Goal: Communication & Community: Answer question/provide support

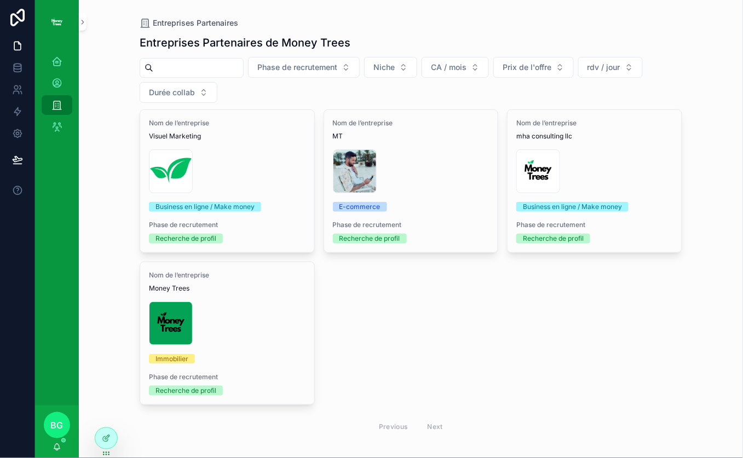
click at [0, 0] on icon at bounding box center [0, 0] width 0 height 0
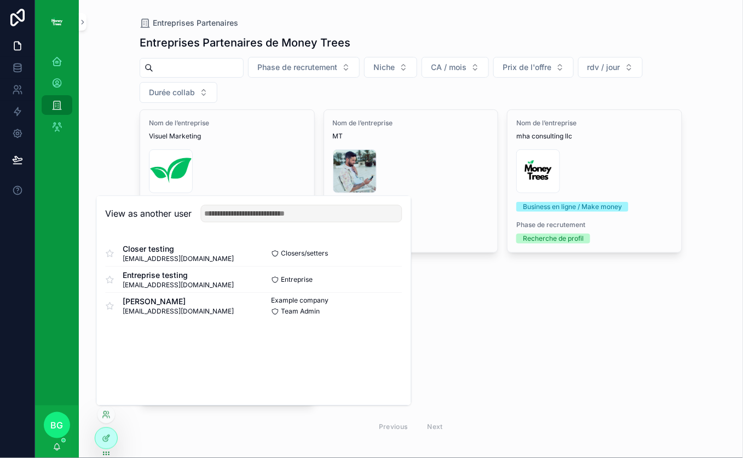
click at [0, 0] on button "Select" at bounding box center [0, 0] width 0 height 0
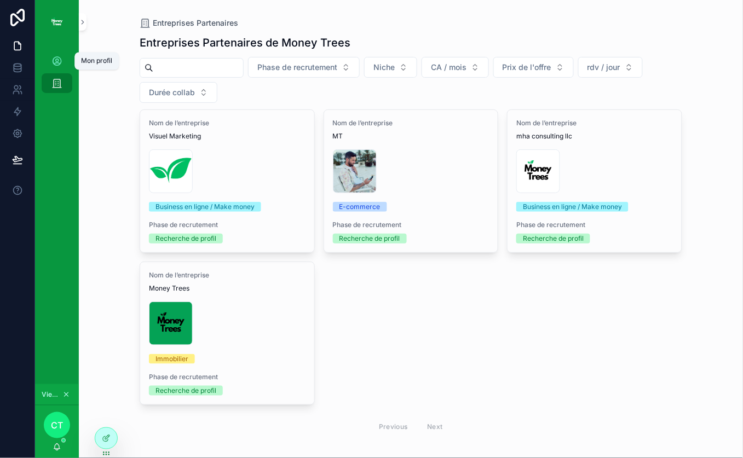
click at [63, 61] on div "Mon profil" at bounding box center [57, 62] width 18 height 18
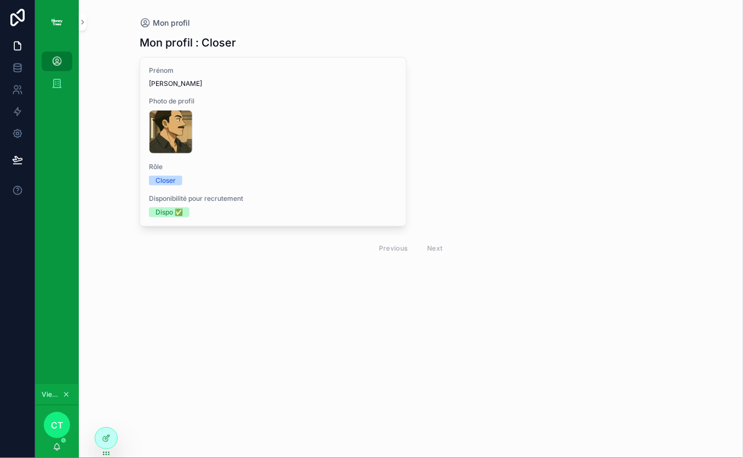
click at [353, 128] on div "FF60B1FA-F545-4B6B-B3BE-B11FDBC3E76C .PNG" at bounding box center [273, 132] width 248 height 44
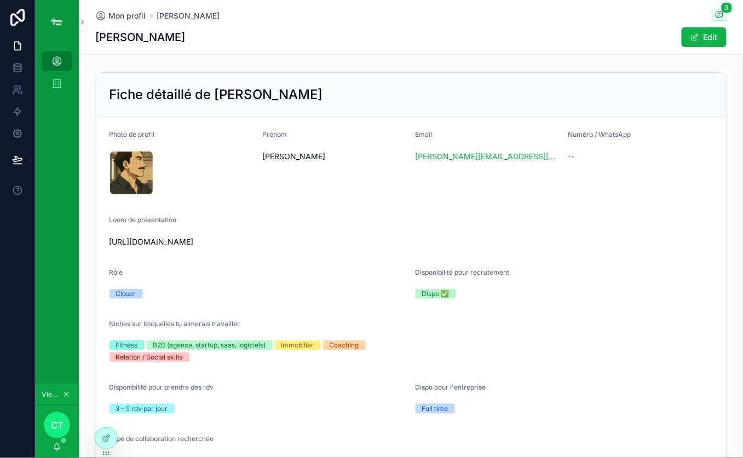
scroll to position [47, 0]
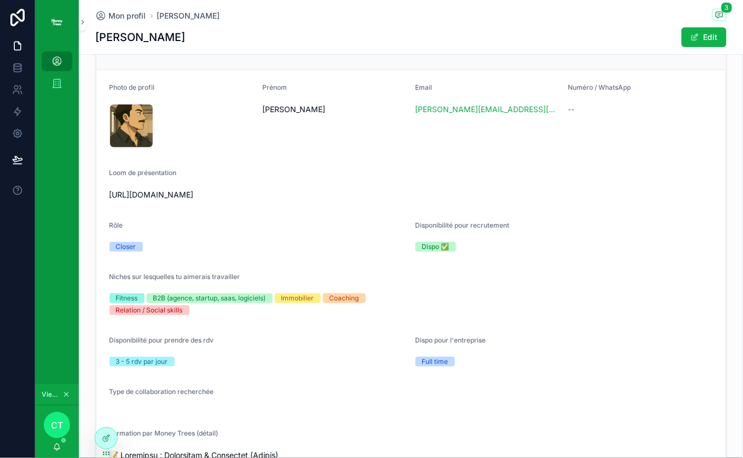
click at [703, 25] on div "Mon profil Baptiste Guez 3 Baptiste Guez Edit" at bounding box center [411, 27] width 630 height 54
click at [705, 35] on button "Edit" at bounding box center [703, 37] width 45 height 20
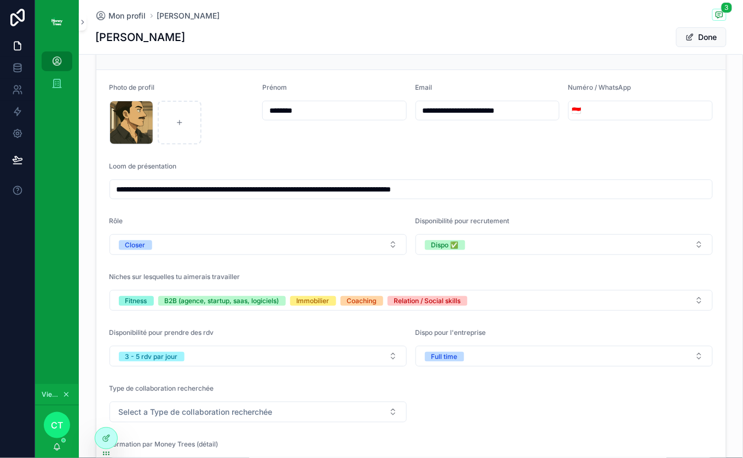
click at [549, 251] on button "Dispo ✅" at bounding box center [563, 244] width 297 height 21
click at [578, 217] on div "Disponibilité pour recrutement" at bounding box center [563, 223] width 297 height 13
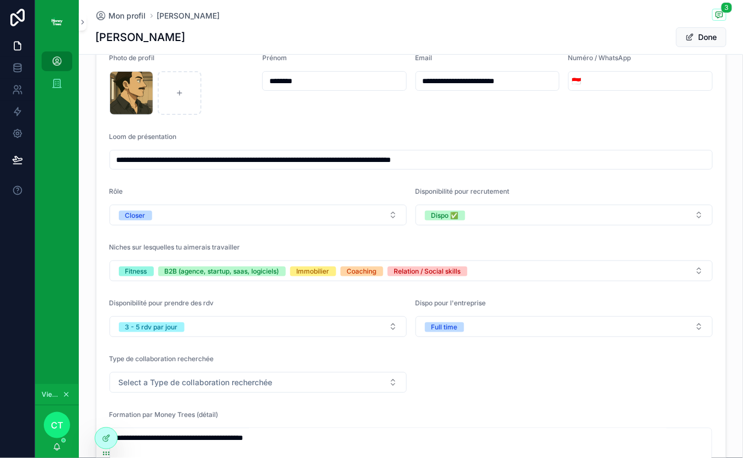
scroll to position [84, 0]
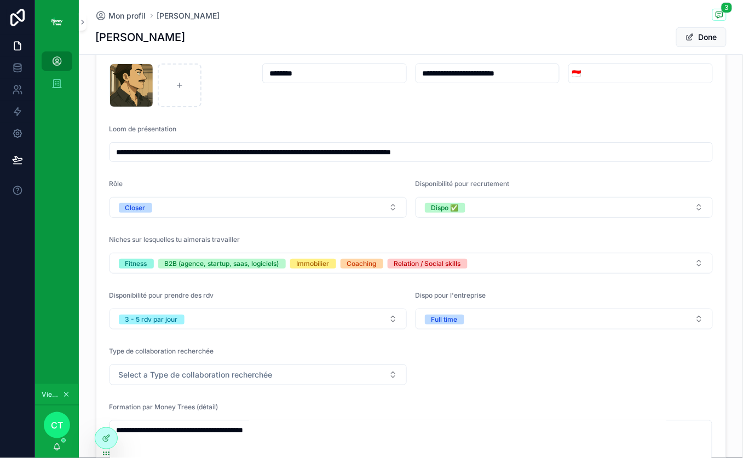
click at [453, 256] on button "Fitness B2B (agence, startup, saas, logiciels) Immobilier Coaching Relation / S…" at bounding box center [410, 263] width 603 height 21
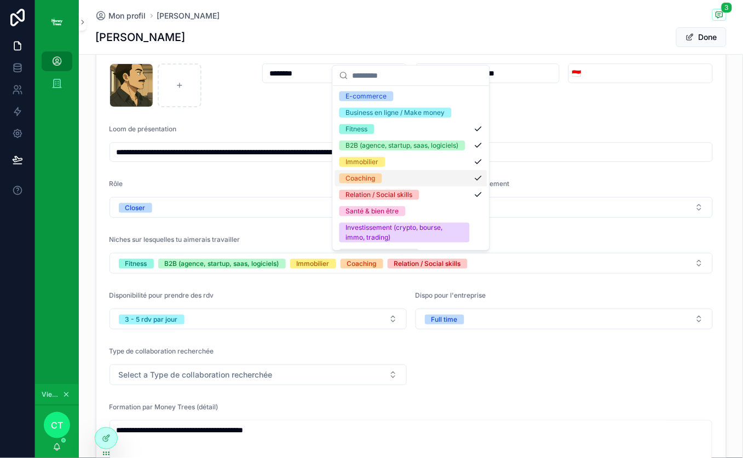
click at [554, 247] on div "Niches sur lesquelles tu aimerais travailler" at bounding box center [410, 241] width 603 height 13
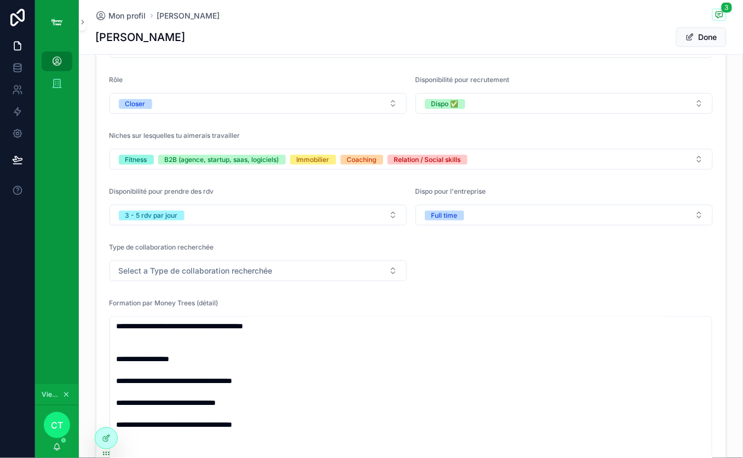
scroll to position [190, 0]
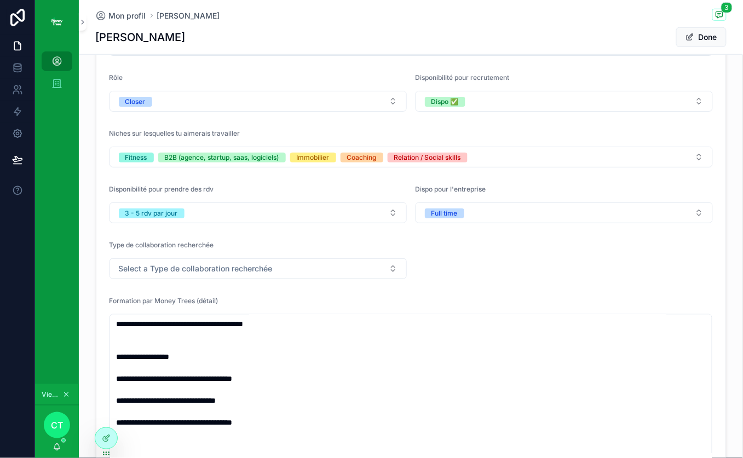
click at [446, 218] on div "Full time" at bounding box center [444, 213] width 26 height 10
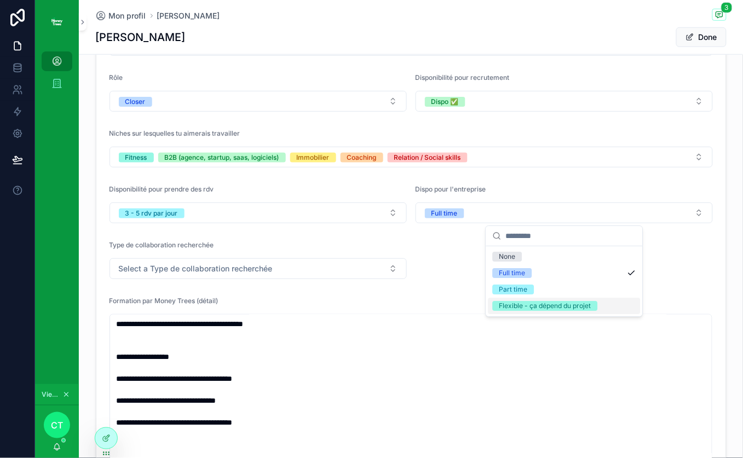
click at [332, 259] on button "Select a Type de collaboration recherchée" at bounding box center [257, 268] width 297 height 21
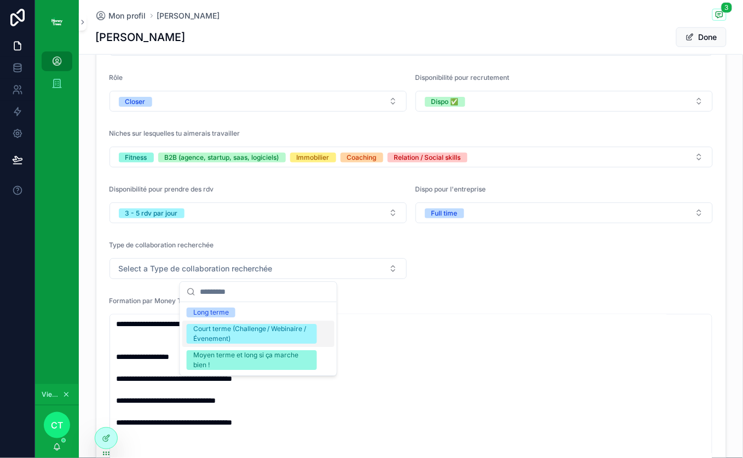
click at [606, 281] on form "**********" at bounding box center [410, 352] width 629 height 850
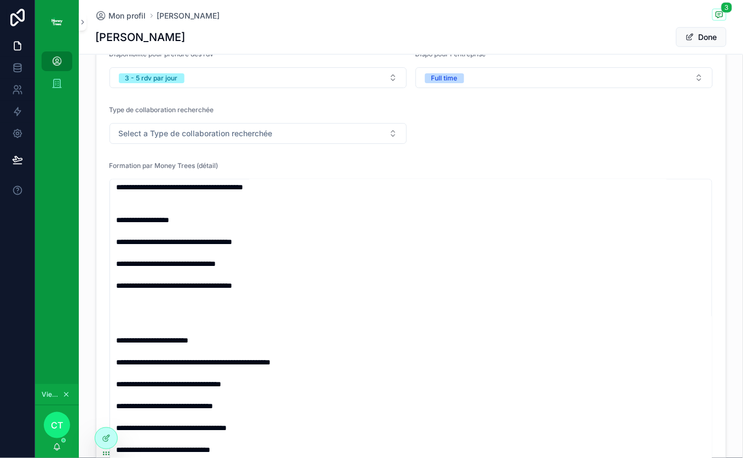
scroll to position [0, 0]
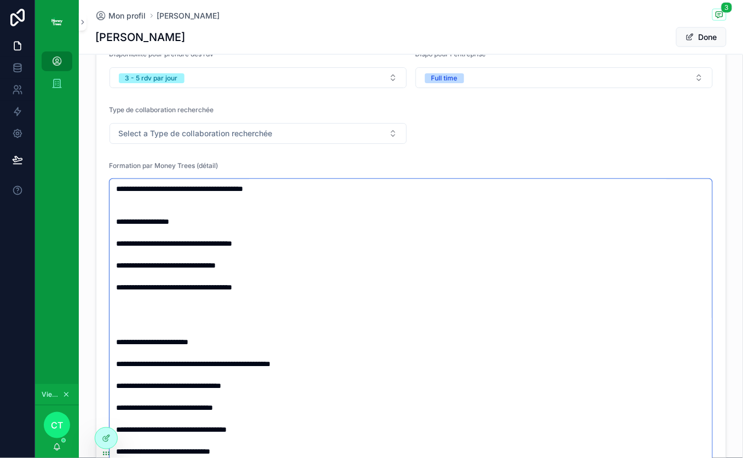
drag, startPoint x: 196, startPoint y: 228, endPoint x: 218, endPoint y: 227, distance: 21.9
click at [218, 227] on textarea "scrollable content" at bounding box center [410, 348] width 603 height 338
click at [217, 228] on textarea "scrollable content" at bounding box center [410, 348] width 603 height 338
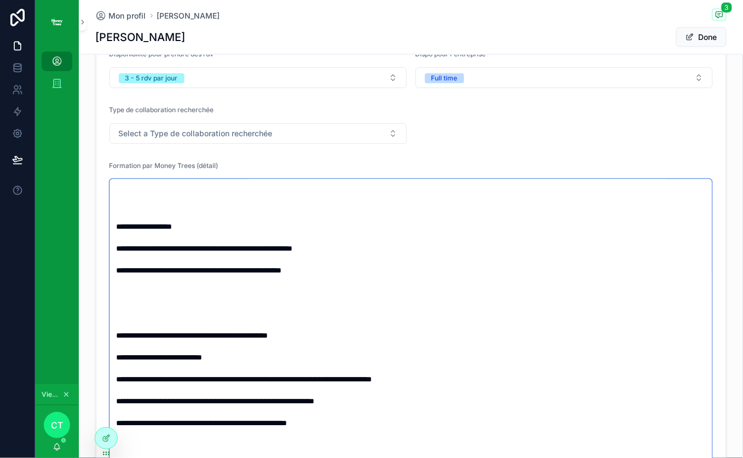
scroll to position [324, 0]
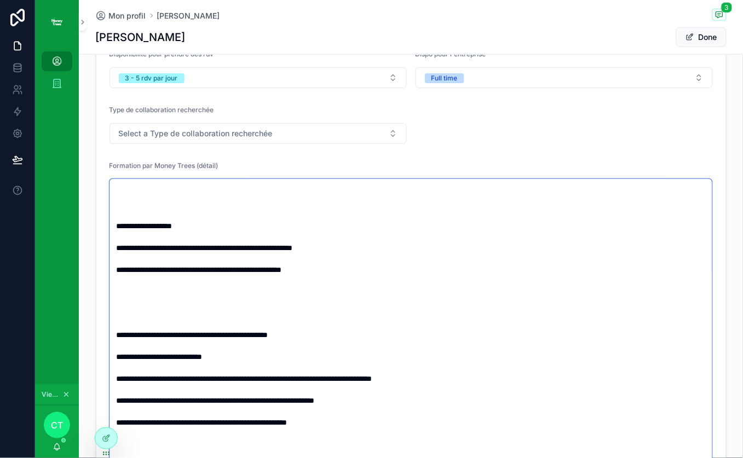
click at [124, 254] on textarea "scrollable content" at bounding box center [410, 348] width 603 height 338
drag, startPoint x: 119, startPoint y: 246, endPoint x: 181, endPoint y: 246, distance: 61.8
click at [181, 246] on textarea "scrollable content" at bounding box center [410, 348] width 603 height 338
drag, startPoint x: 122, startPoint y: 274, endPoint x: 172, endPoint y: 269, distance: 50.0
click at [160, 270] on textarea "scrollable content" at bounding box center [410, 348] width 603 height 338
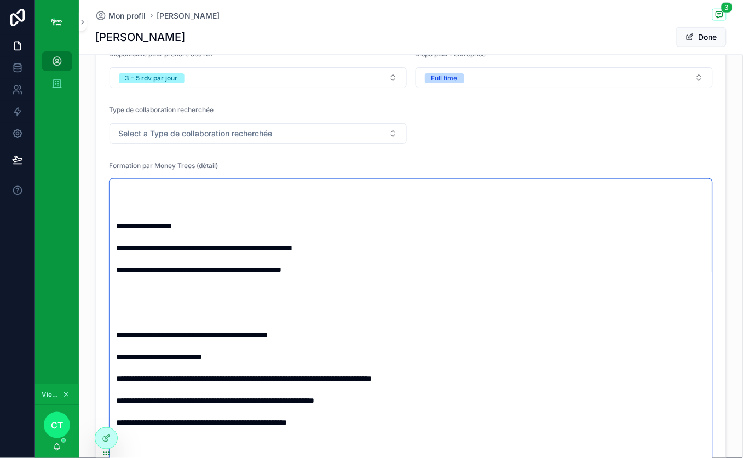
click at [172, 269] on textarea "scrollable content" at bounding box center [410, 348] width 603 height 338
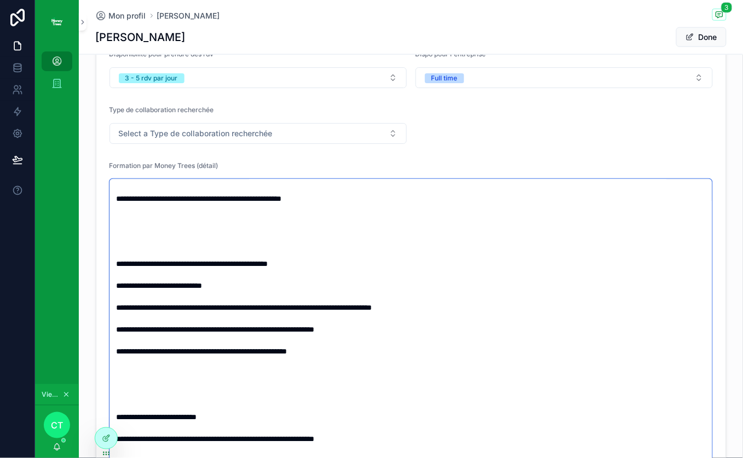
scroll to position [396, 0]
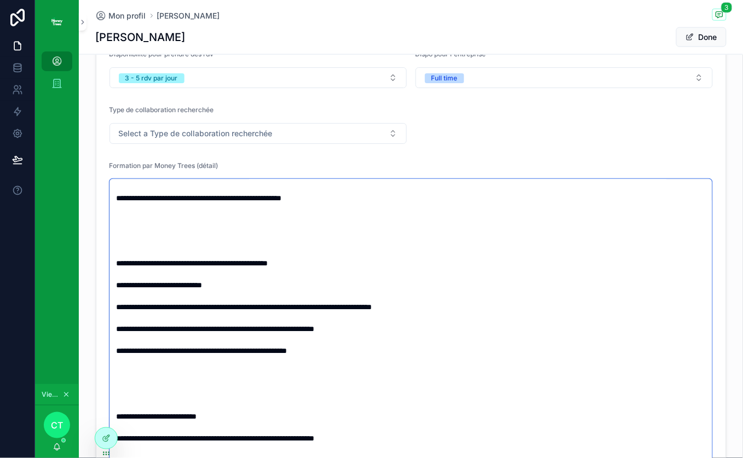
drag, startPoint x: 139, startPoint y: 287, endPoint x: 285, endPoint y: 292, distance: 145.6
click at [266, 289] on textarea "scrollable content" at bounding box center [410, 348] width 603 height 338
click at [285, 291] on textarea "scrollable content" at bounding box center [410, 348] width 603 height 338
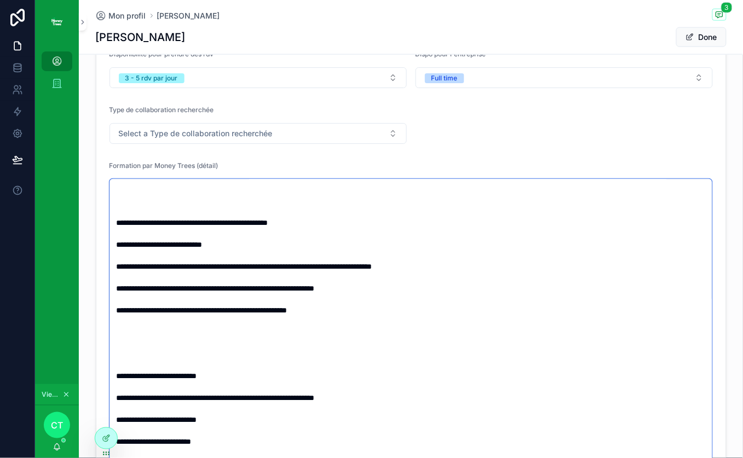
scroll to position [434, 0]
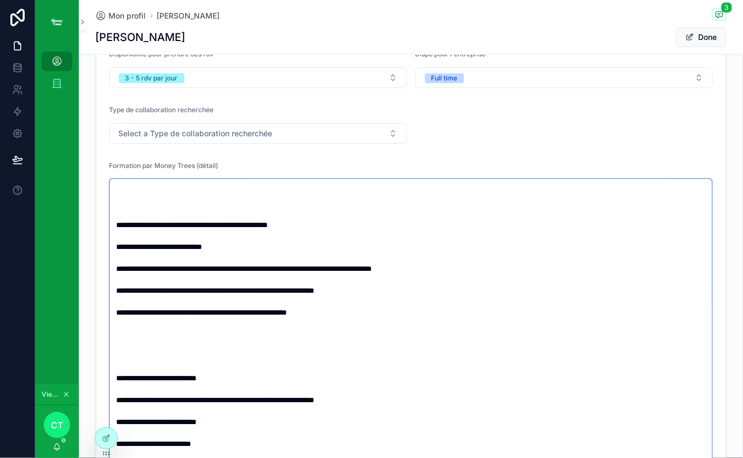
drag, startPoint x: 163, startPoint y: 277, endPoint x: 304, endPoint y: 273, distance: 141.3
click at [305, 274] on textarea "scrollable content" at bounding box center [410, 348] width 603 height 338
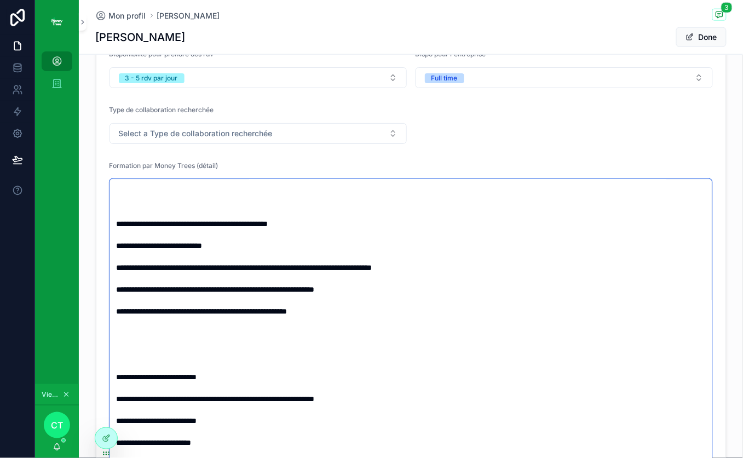
drag, startPoint x: 148, startPoint y: 292, endPoint x: 232, endPoint y: 293, distance: 84.3
click at [232, 293] on textarea "scrollable content" at bounding box center [410, 348] width 603 height 338
drag, startPoint x: 145, startPoint y: 313, endPoint x: 212, endPoint y: 314, distance: 67.3
click at [212, 314] on textarea "scrollable content" at bounding box center [410, 348] width 603 height 338
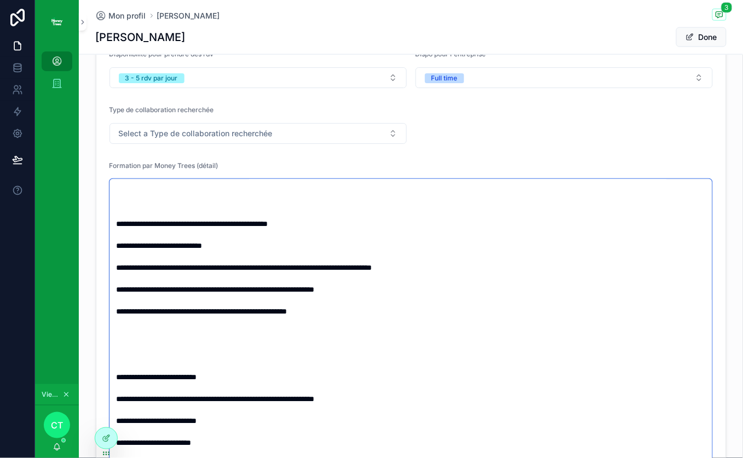
drag, startPoint x: 386, startPoint y: 316, endPoint x: 370, endPoint y: 315, distance: 16.5
click at [381, 316] on textarea "scrollable content" at bounding box center [410, 348] width 603 height 338
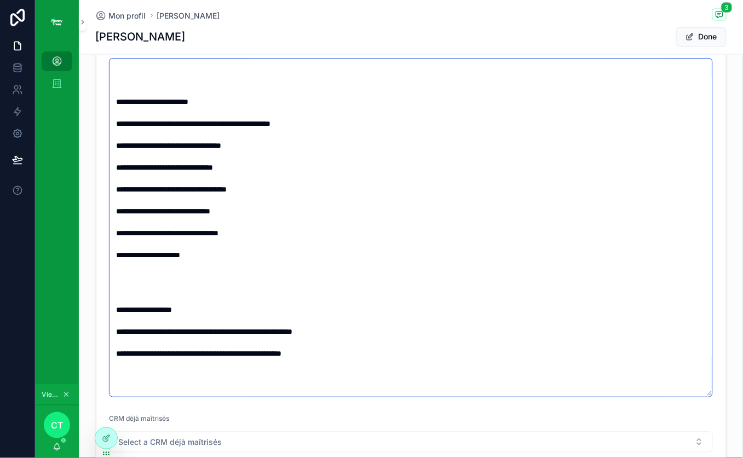
scroll to position [0, 0]
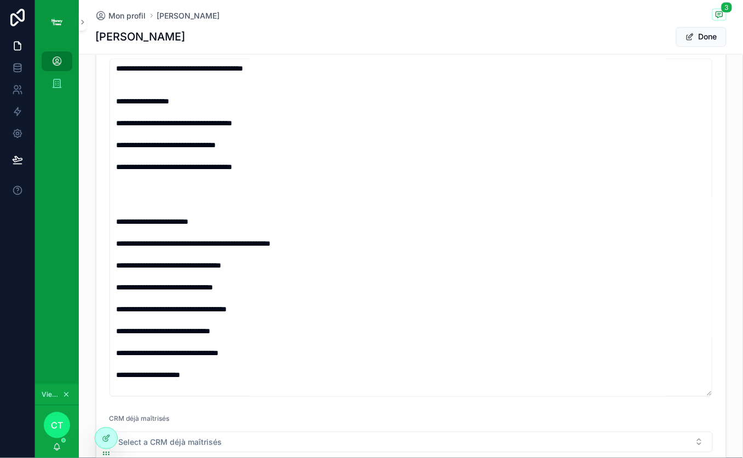
click at [710, 37] on button "Done" at bounding box center [701, 37] width 50 height 20
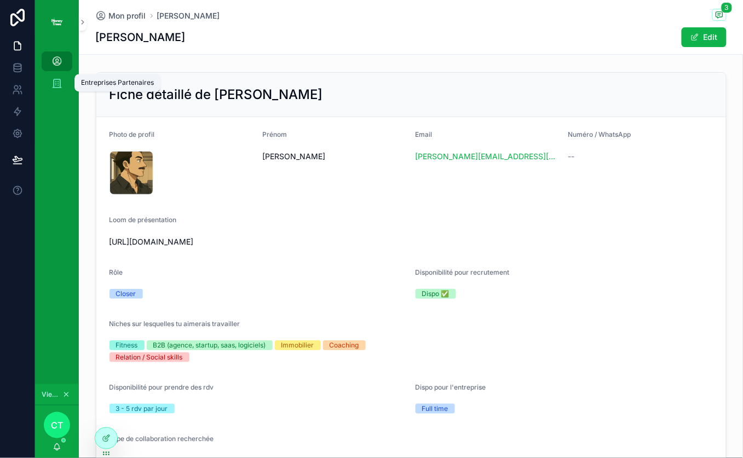
click at [55, 90] on div "Entreprises Partenaires" at bounding box center [57, 83] width 18 height 18
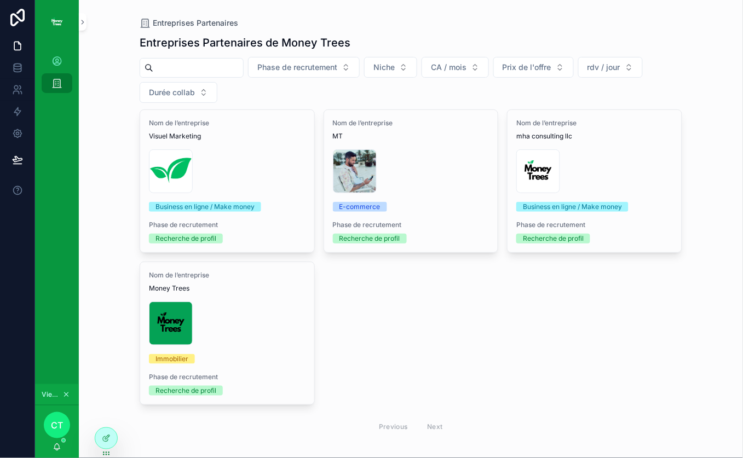
click at [269, 338] on div "New-logo-(plus-sombre) .jpg" at bounding box center [227, 324] width 157 height 44
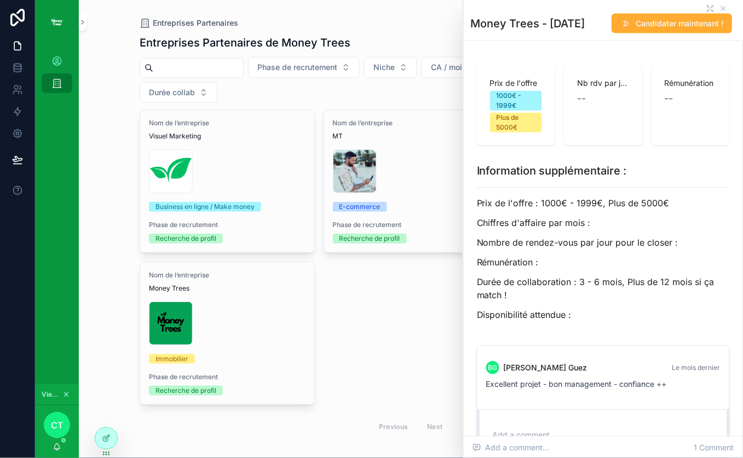
scroll to position [351, 0]
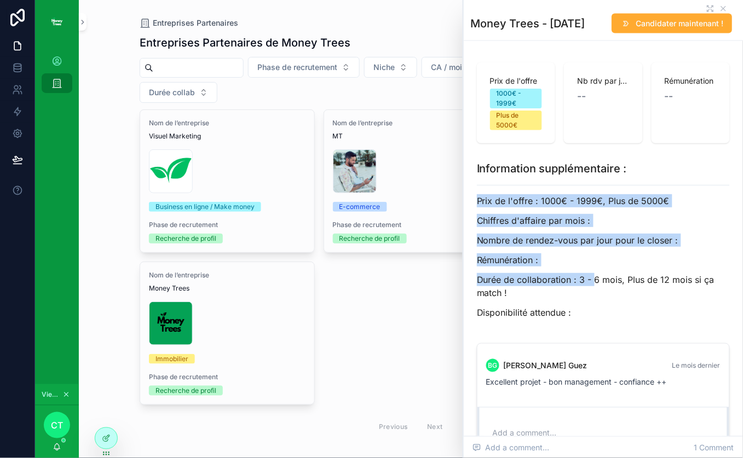
drag, startPoint x: 476, startPoint y: 190, endPoint x: 600, endPoint y: 283, distance: 154.4
click at [595, 275] on div "Prix de l'offre : 1000€ - 1999€, Plus de 5000€ Chiffres d'affaire par mois : No…" at bounding box center [603, 250] width 253 height 149
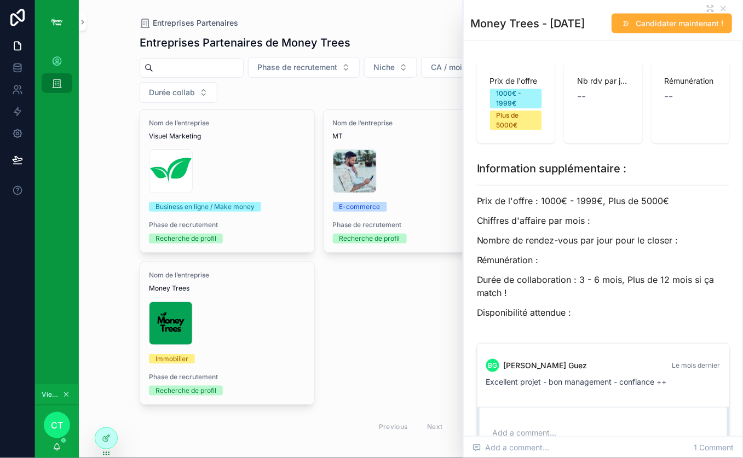
click at [615, 312] on div "Prix de l'offre : 1000€ - 1999€, Plus de 5000€ Chiffres d'affaire par mois : No…" at bounding box center [603, 250] width 253 height 149
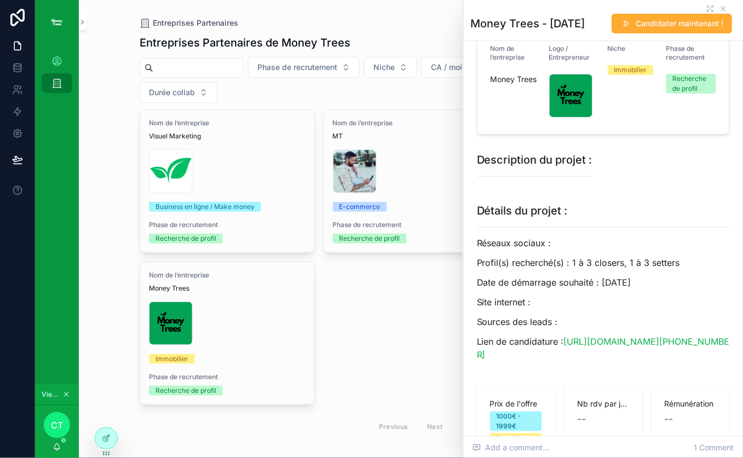
scroll to position [28, 0]
click at [0, 0] on icon at bounding box center [0, 0] width 0 height 0
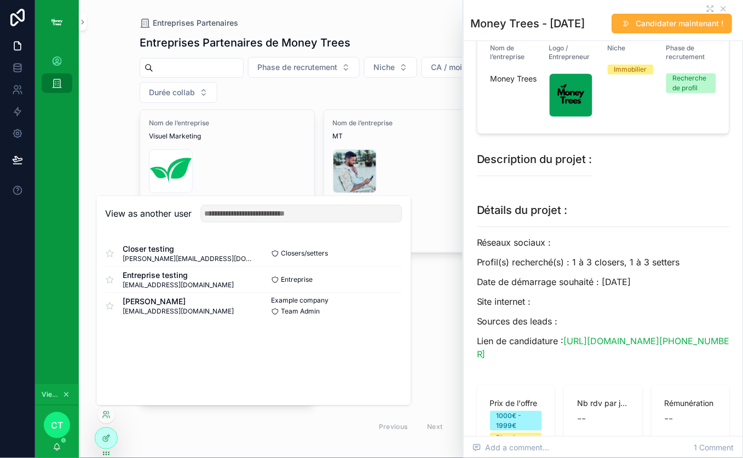
click at [0, 0] on button "Select" at bounding box center [0, 0] width 0 height 0
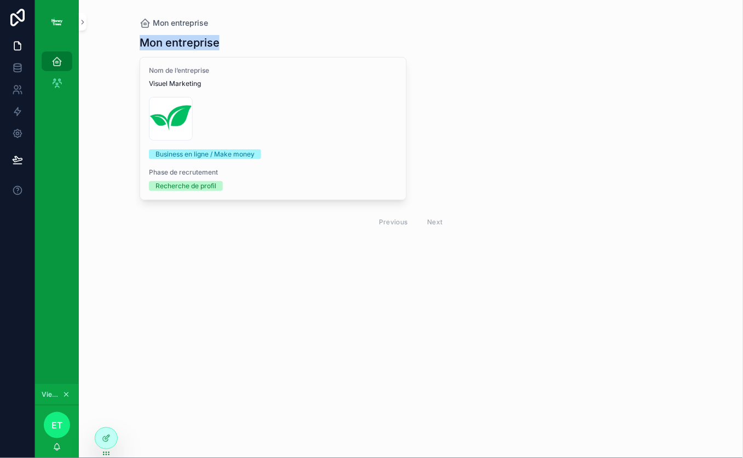
drag, startPoint x: 143, startPoint y: 45, endPoint x: 228, endPoint y: 44, distance: 84.8
click at [228, 44] on div "Mon entreprise" at bounding box center [411, 42] width 542 height 15
click at [323, 161] on div "Nom de l’entreprise Visuel Marketing Copie-de-Logo-Money-Trees-(2) .png Busines…" at bounding box center [273, 128] width 266 height 142
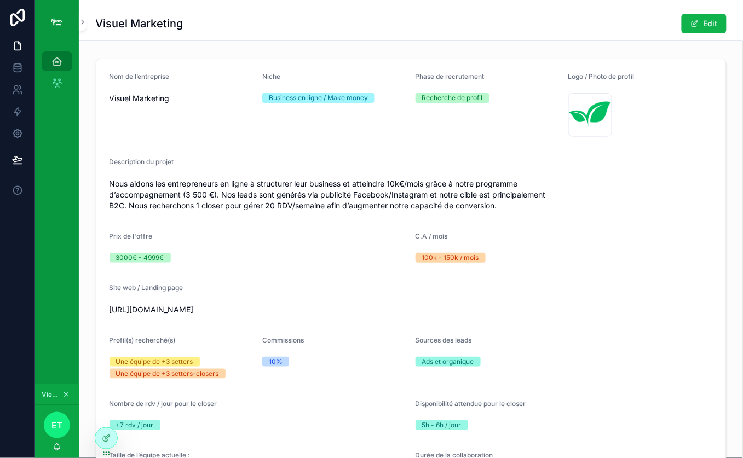
click at [718, 28] on button "Edit" at bounding box center [703, 24] width 45 height 20
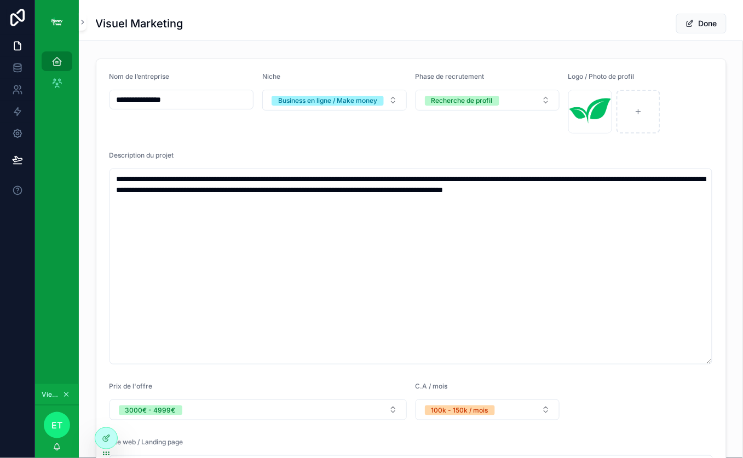
click at [482, 104] on div "Recherche de profil" at bounding box center [461, 101] width 61 height 10
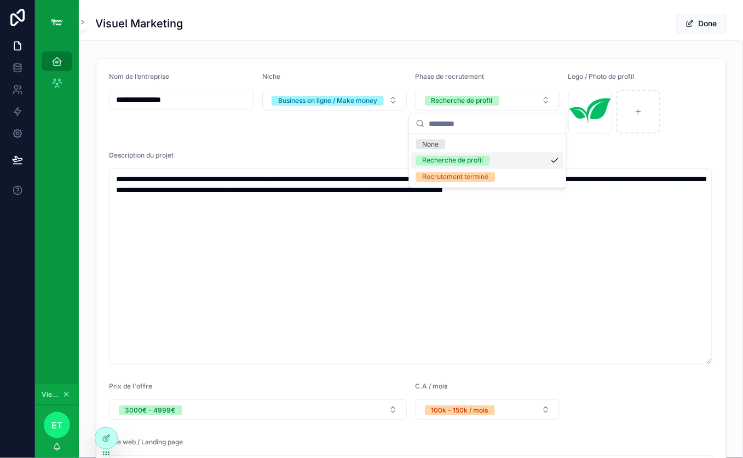
click at [700, 10] on div "Visuel Marketing Done" at bounding box center [411, 20] width 630 height 40
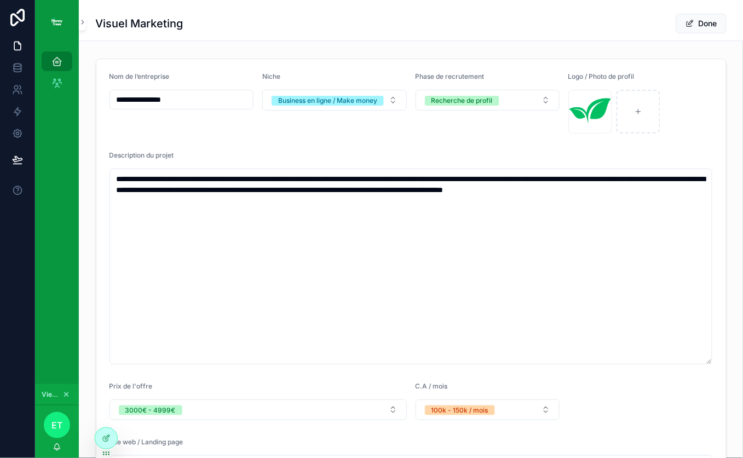
click at [685, 24] on span "scrollable content" at bounding box center [689, 23] width 9 height 9
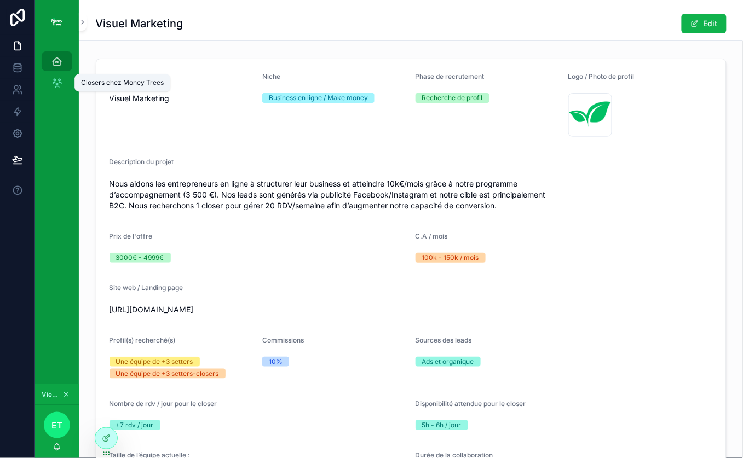
click at [56, 88] on icon "scrollable content" at bounding box center [56, 83] width 11 height 11
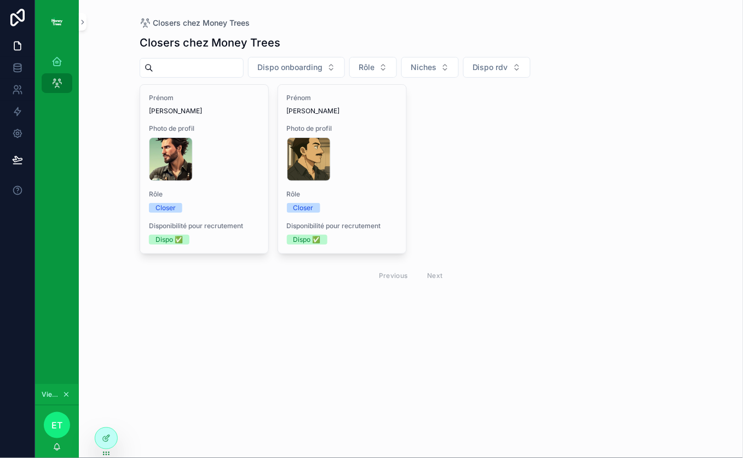
click at [297, 65] on span "Dispo onboarding" at bounding box center [289, 67] width 65 height 11
click at [267, 112] on div "Dispo ✅" at bounding box center [308, 112] width 152 height 18
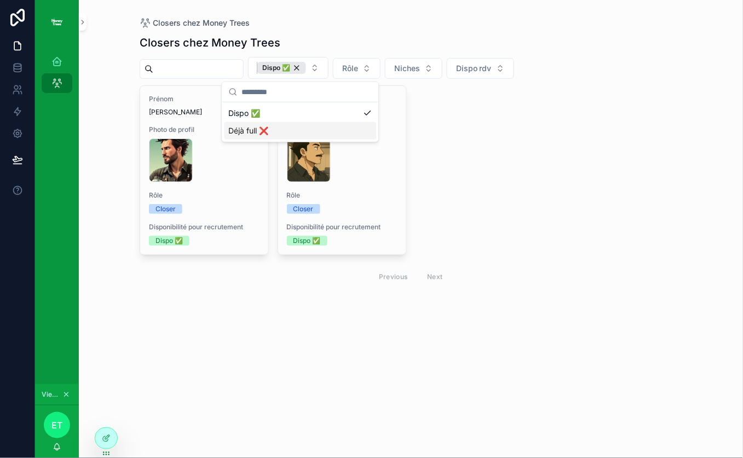
click at [306, 69] on div "Dispo ✅" at bounding box center [281, 68] width 49 height 12
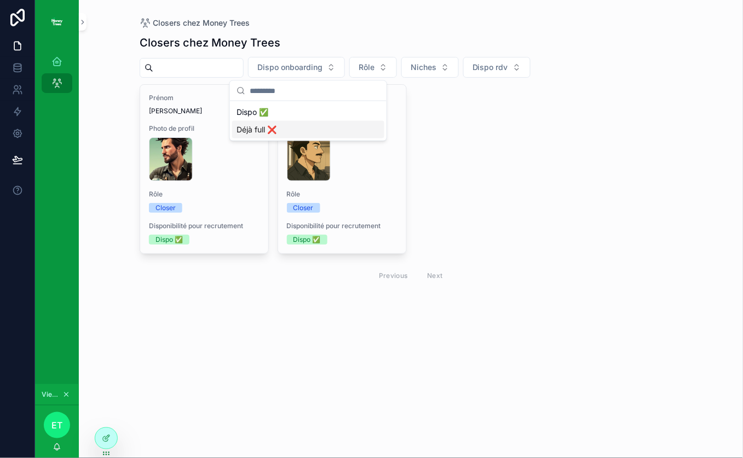
click at [363, 30] on div "Closers chez Money Trees Dispo onboarding Rôle Niches Dispo rdv Prénom William …" at bounding box center [411, 175] width 542 height 295
click at [378, 160] on div "FF60B1FA-F545-4B6B-B3BE-B11FDBC3E76C .PNG" at bounding box center [342, 159] width 111 height 44
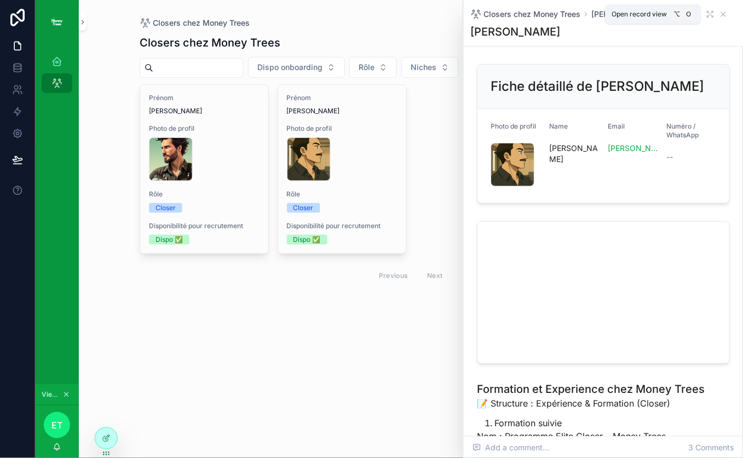
click at [709, 14] on icon "scrollable content" at bounding box center [709, 14] width 9 height 9
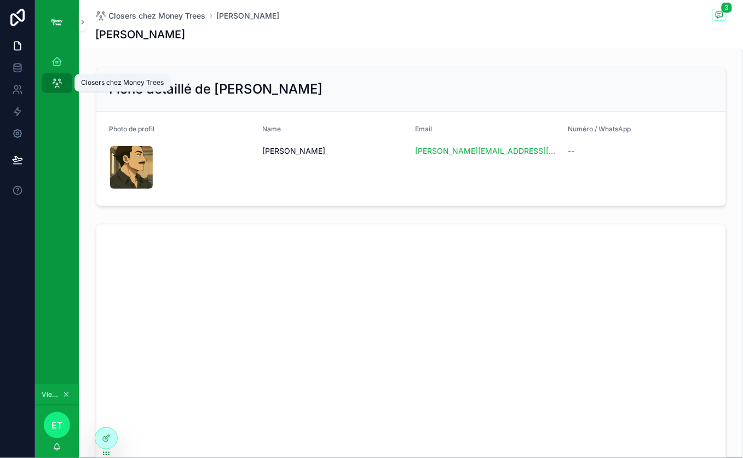
click at [54, 82] on icon "scrollable content" at bounding box center [56, 83] width 11 height 11
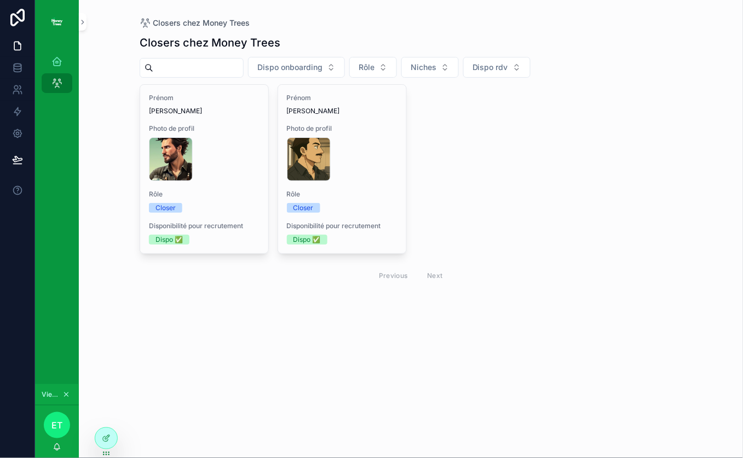
click at [571, 230] on div "Prénom William Photo de profil william-sales-manager .png Rôle Closer Disponibi…" at bounding box center [411, 186] width 542 height 204
click at [53, 60] on icon "scrollable content" at bounding box center [56, 61] width 11 height 11
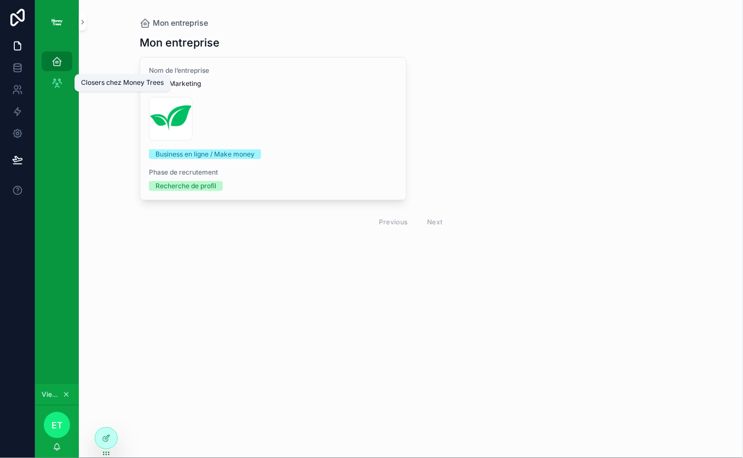
click at [61, 88] on div "Closers chez Money Trees" at bounding box center [57, 83] width 18 height 18
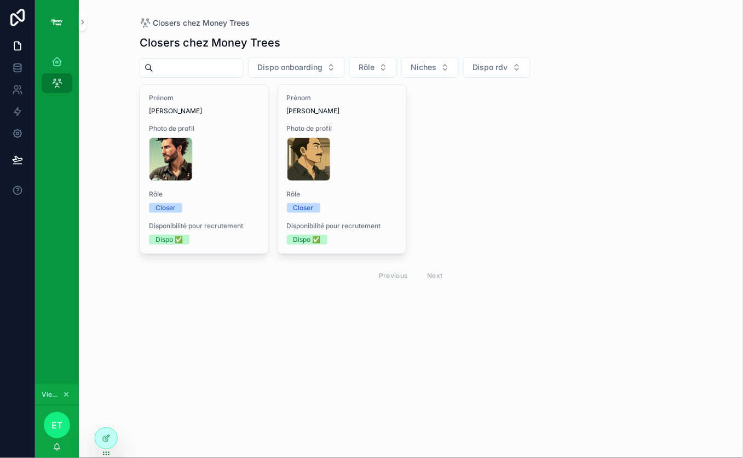
click at [0, 0] on icon at bounding box center [0, 0] width 0 height 0
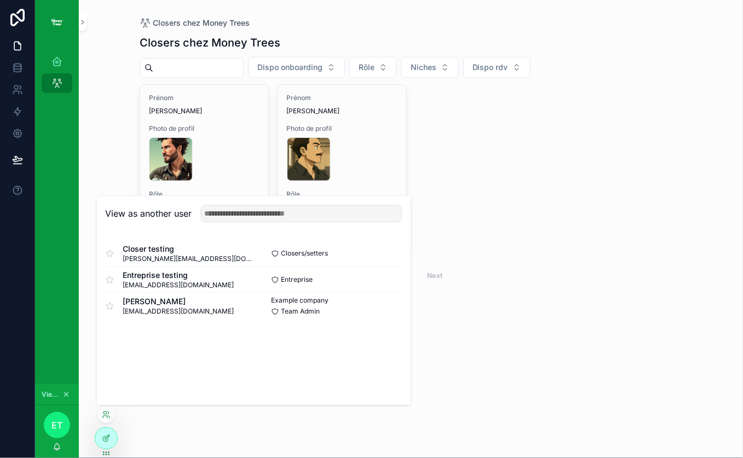
click at [372, 250] on div "Closers/setters Select" at bounding box center [328, 253] width 148 height 9
click at [0, 0] on button "Select" at bounding box center [0, 0] width 0 height 0
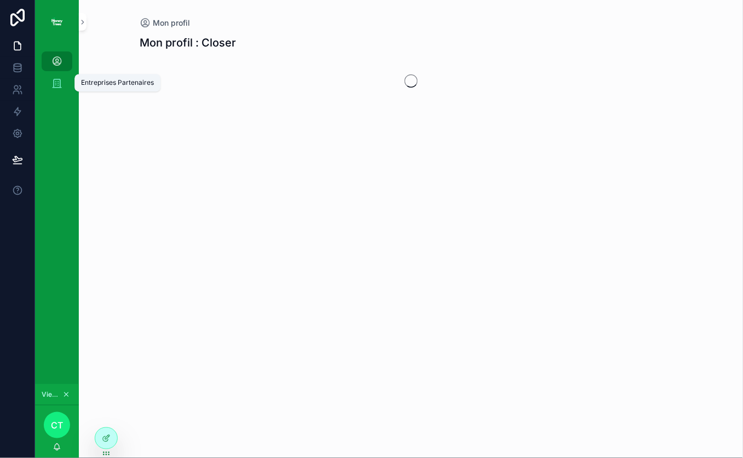
click at [45, 85] on link "Entreprises Partenaires" at bounding box center [57, 83] width 31 height 20
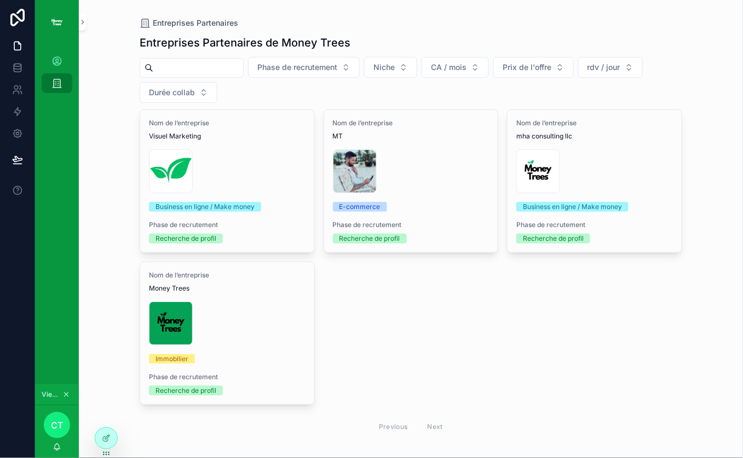
click at [415, 159] on div "enzo-damico .jpeg" at bounding box center [411, 171] width 157 height 44
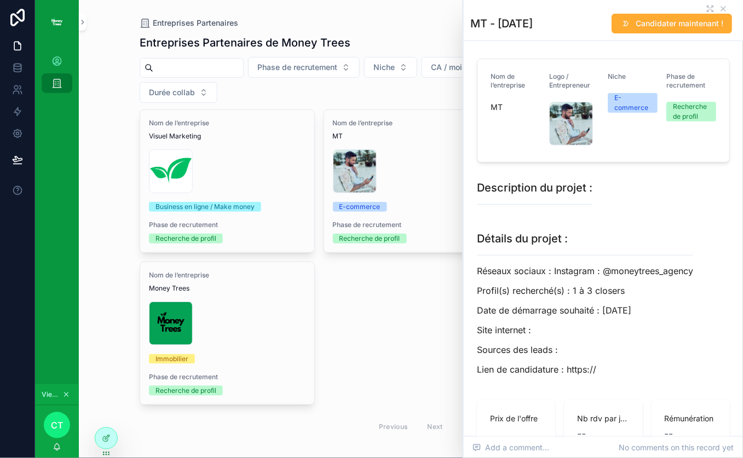
click at [652, 25] on span "Candidater maintenant !" at bounding box center [679, 23] width 88 height 11
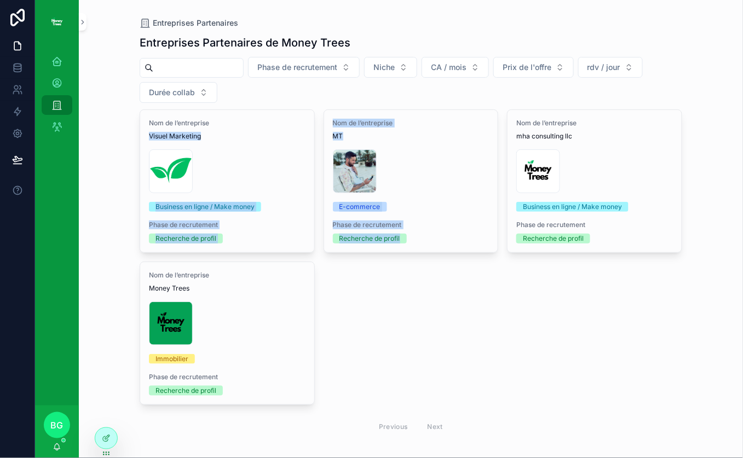
drag, startPoint x: 126, startPoint y: 128, endPoint x: 442, endPoint y: 312, distance: 365.2
click at [396, 303] on div "Entreprises Partenaires Entreprises Partenaires de Money Trees Phase de recrute…" at bounding box center [411, 229] width 664 height 458
click at [467, 321] on div "Nom de l’entreprise Visuel Marketing Copie-de-Logo-Money-Trees-(2) .png Busines…" at bounding box center [411, 274] width 542 height 330
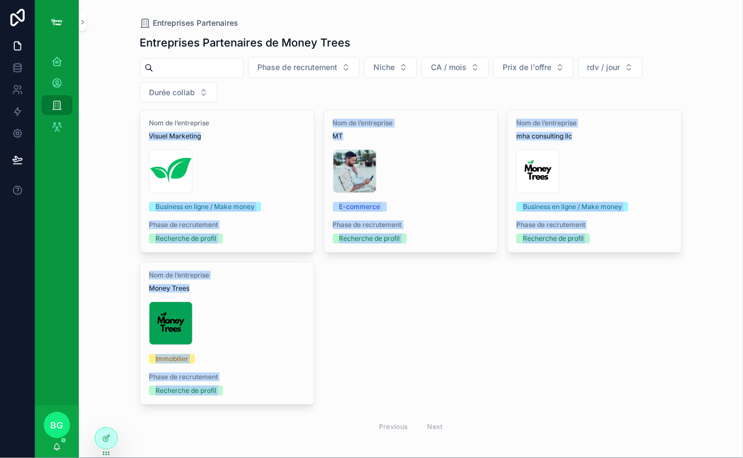
drag, startPoint x: 406, startPoint y: 342, endPoint x: 128, endPoint y: 126, distance: 352.1
click at [129, 126] on div "Entreprises Partenaires Entreprises Partenaires de Money Trees Phase de recrute…" at bounding box center [411, 229] width 664 height 458
click at [129, 124] on div "Entreprises Partenaires Entreprises Partenaires de Money Trees Phase de recrute…" at bounding box center [411, 229] width 664 height 458
drag, startPoint x: 127, startPoint y: 127, endPoint x: 481, endPoint y: 356, distance: 421.5
click at [477, 357] on div "Entreprises Partenaires Entreprises Partenaires de Money Trees Phase de recrute…" at bounding box center [411, 229] width 664 height 458
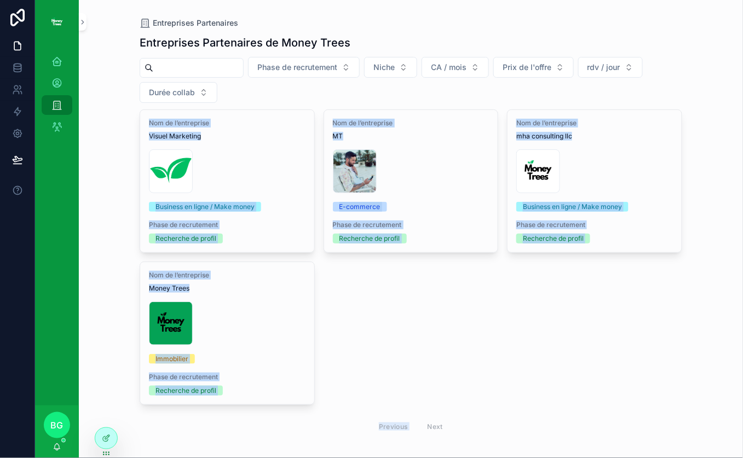
click at [497, 350] on div "Nom de l’entreprise Visuel Marketing Copie-de-Logo-Money-Trees-(2) .png Busines…" at bounding box center [411, 274] width 542 height 330
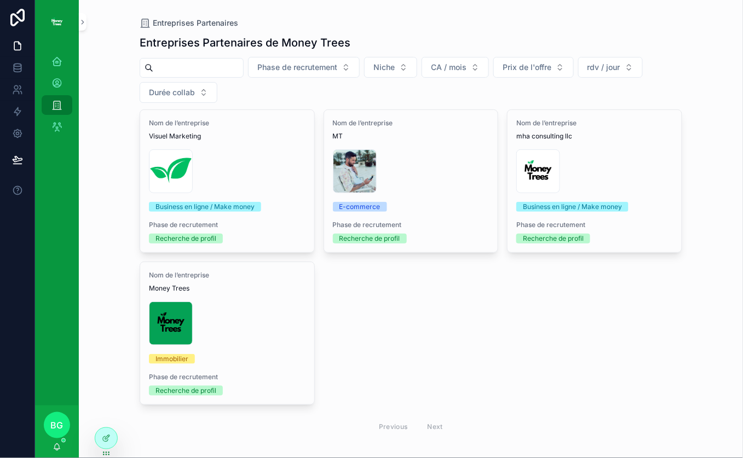
click at [337, 68] on span "Phase de recrutement" at bounding box center [297, 67] width 80 height 11
click at [479, 48] on div "Entreprises Partenaires de Money Trees" at bounding box center [411, 42] width 542 height 15
click at [466, 69] on span "CA / mois" at bounding box center [449, 67] width 36 height 11
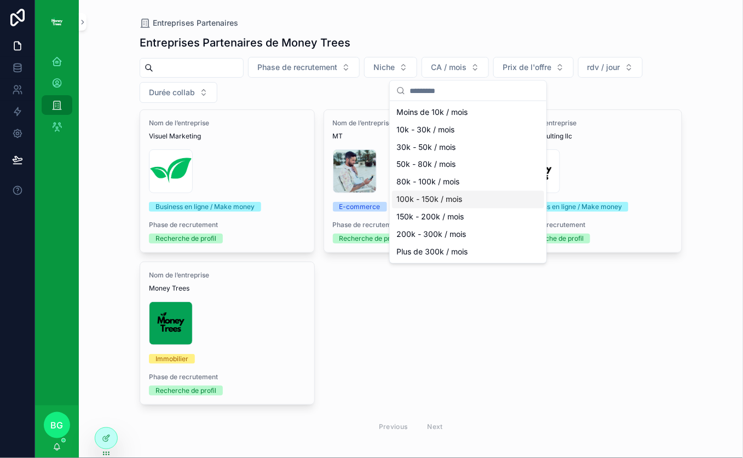
click at [434, 202] on div "100k - 150k / mois" at bounding box center [468, 200] width 152 height 18
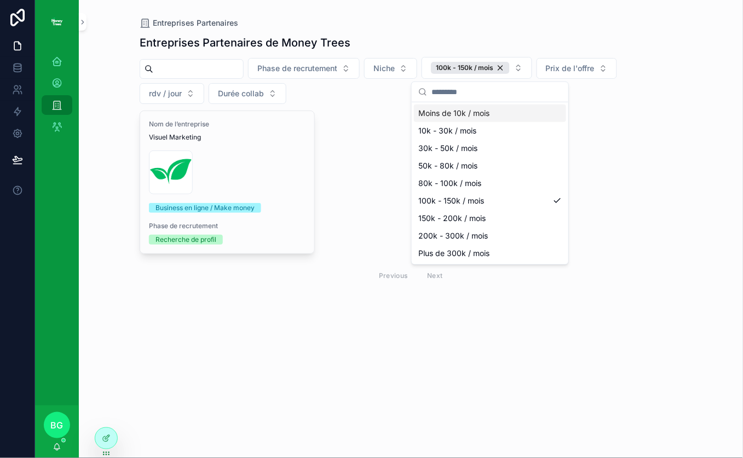
click at [486, 111] on div "Moins de 10k / mois" at bounding box center [490, 114] width 152 height 18
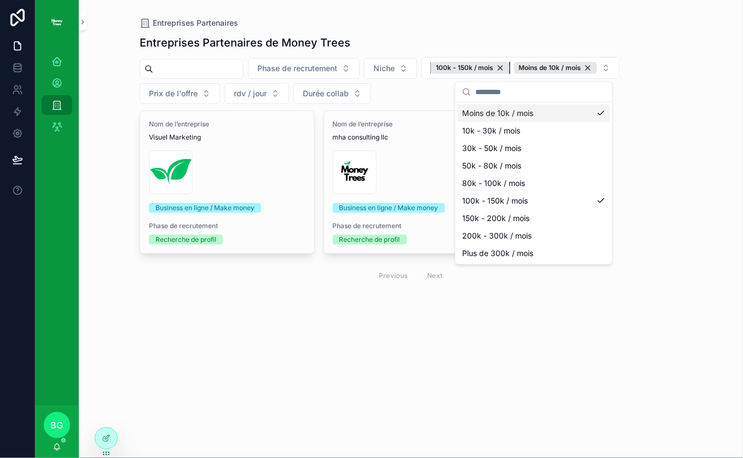
drag, startPoint x: 515, startPoint y: 68, endPoint x: 516, endPoint y: 109, distance: 41.0
click at [509, 68] on div "100k - 150k / mois" at bounding box center [470, 68] width 79 height 12
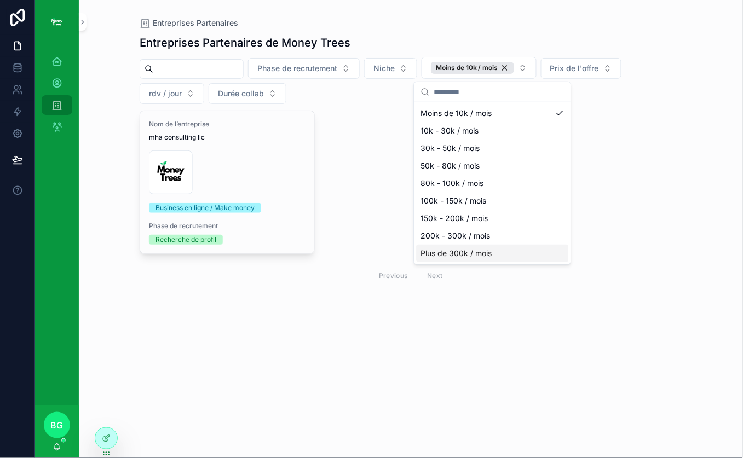
click at [683, 192] on div "Entreprises Partenaires Entreprises Partenaires de Money Trees Phase de recrute…" at bounding box center [411, 161] width 560 height 323
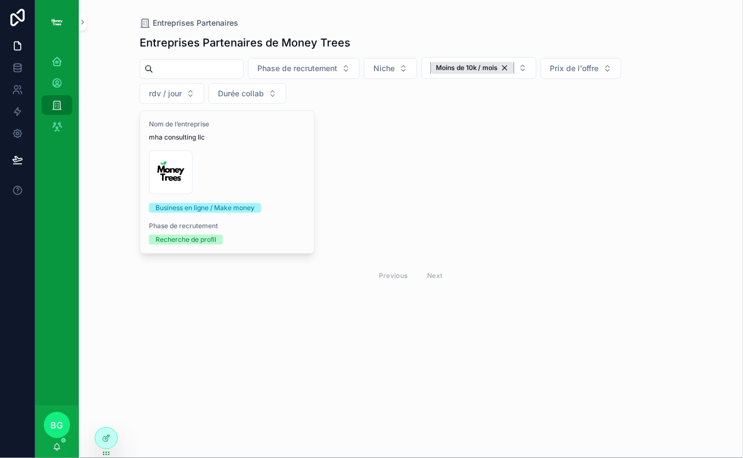
click at [514, 68] on div "Moins de 10k / mois" at bounding box center [472, 68] width 83 height 12
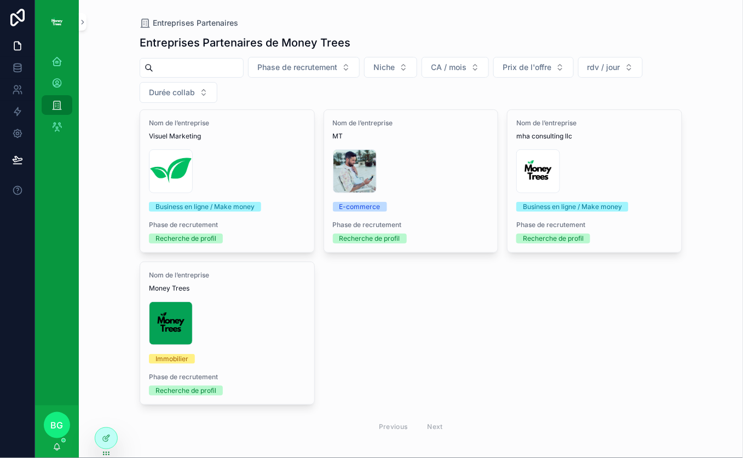
click at [655, 105] on div "Entreprises Partenaires de Money Trees Phase de recrutement Niche CA / mois Pri…" at bounding box center [411, 251] width 542 height 446
click at [675, 96] on div "Phase de recrutement Niche CA / mois Prix de l'offre rdv / jour Durée collab" at bounding box center [411, 80] width 542 height 46
drag, startPoint x: 133, startPoint y: 33, endPoint x: 409, endPoint y: 45, distance: 276.6
click at [409, 45] on div "Entreprises Partenaires Entreprises Partenaires de Money Trees Phase de recrute…" at bounding box center [411, 237] width 560 height 474
click at [409, 45] on div "Entreprises Partenaires de Money Trees" at bounding box center [411, 42] width 542 height 15
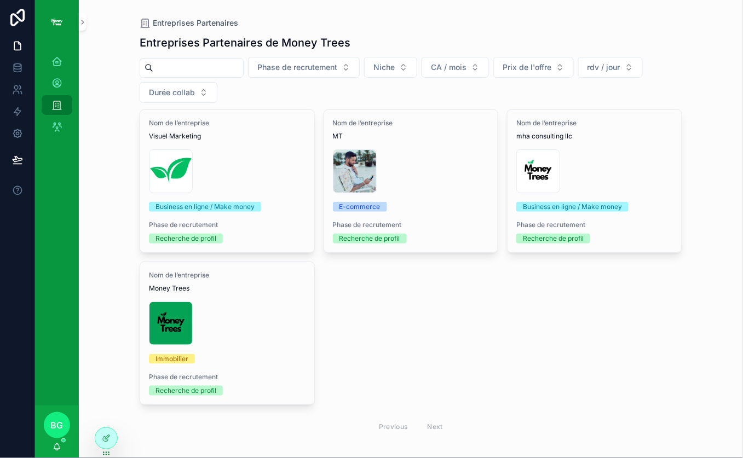
click at [501, 349] on div "Nom de l’entreprise Visuel Marketing Copie-de-Logo-Money-Trees-(2) .png Busines…" at bounding box center [411, 274] width 542 height 330
click at [102, 114] on div "Entreprises Partenaires Entreprises Partenaires de Money Trees Phase de recrute…" at bounding box center [411, 229] width 664 height 458
click at [59, 84] on icon "scrollable content" at bounding box center [56, 83] width 11 height 11
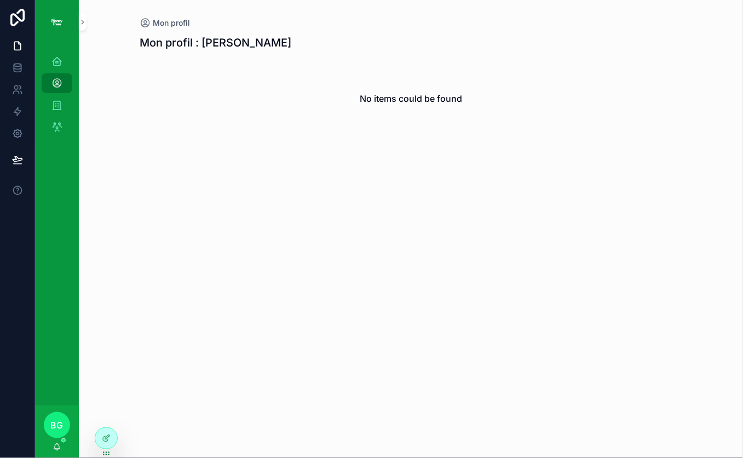
click at [0, 0] on icon at bounding box center [0, 0] width 0 height 0
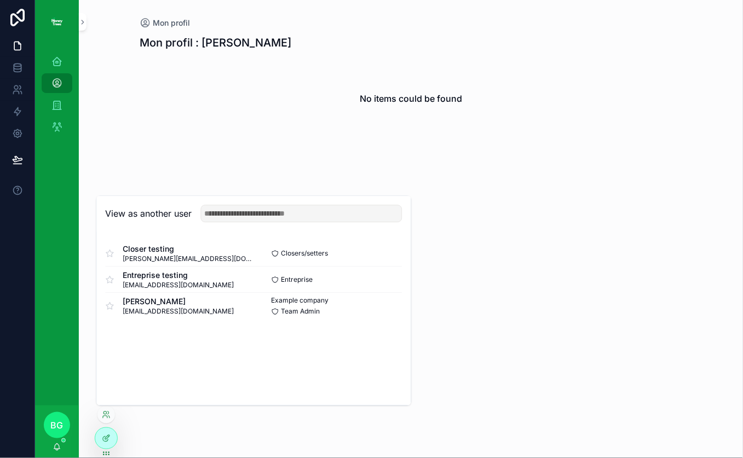
click at [0, 0] on button "Select" at bounding box center [0, 0] width 0 height 0
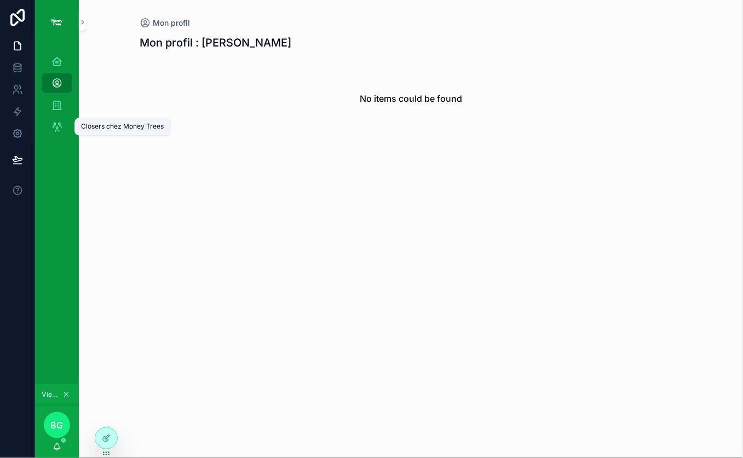
click at [55, 126] on icon "scrollable content" at bounding box center [56, 126] width 11 height 11
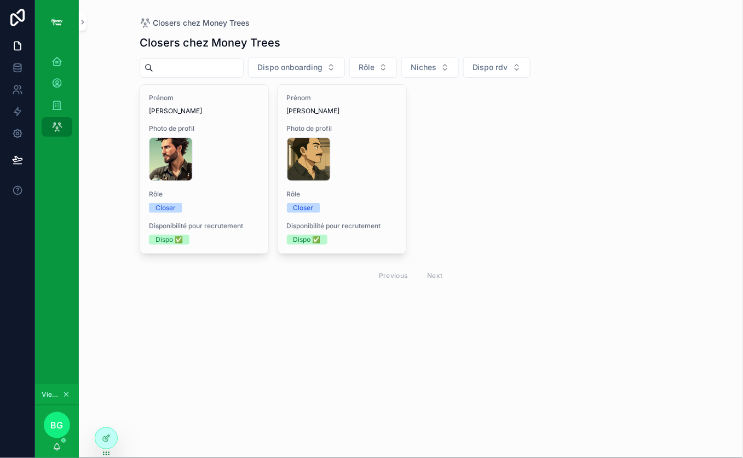
click at [0, 0] on icon at bounding box center [0, 0] width 0 height 0
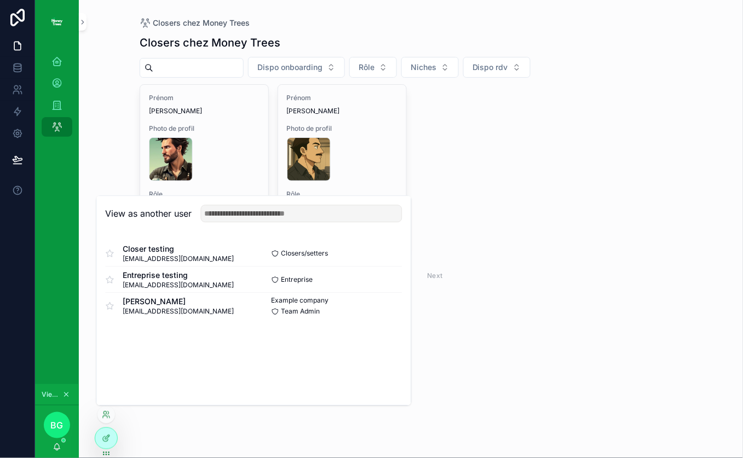
click at [0, 0] on button "Select" at bounding box center [0, 0] width 0 height 0
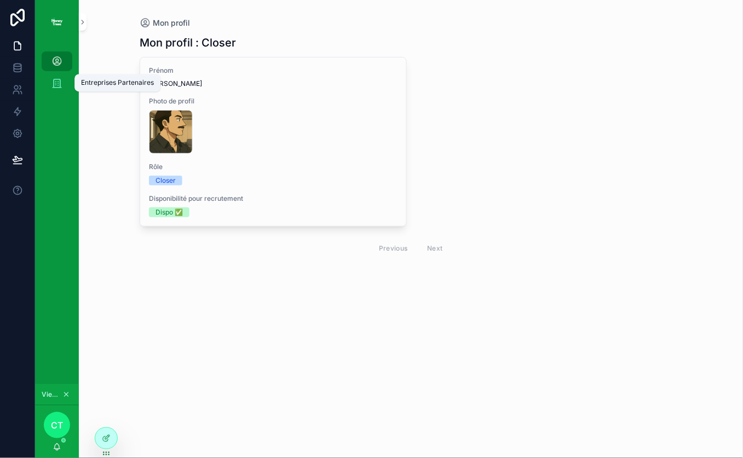
click at [61, 83] on icon "scrollable content" at bounding box center [56, 83] width 11 height 11
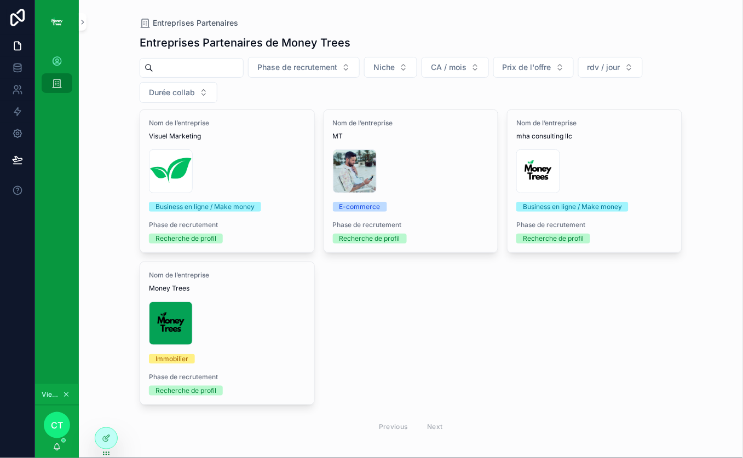
click at [429, 338] on div "Nom de l’entreprise Visuel Marketing Copie-de-Logo-Money-Trees-(2) .png Busines…" at bounding box center [411, 274] width 542 height 330
click at [0, 0] on icon at bounding box center [0, 0] width 0 height 0
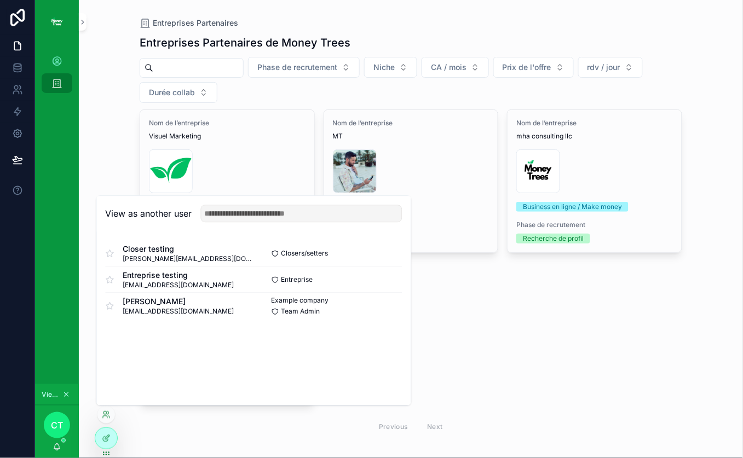
click at [547, 335] on div "Nom de l’entreprise Visuel Marketing Copie-de-Logo-Money-Trees-(2) .png Busines…" at bounding box center [411, 274] width 542 height 330
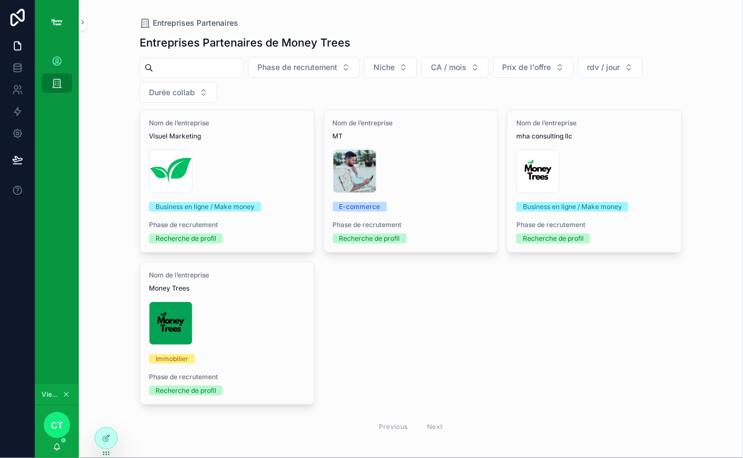
click at [639, 187] on div "Copie-de-Logo-Money-Trees-copie .png" at bounding box center [594, 171] width 157 height 44
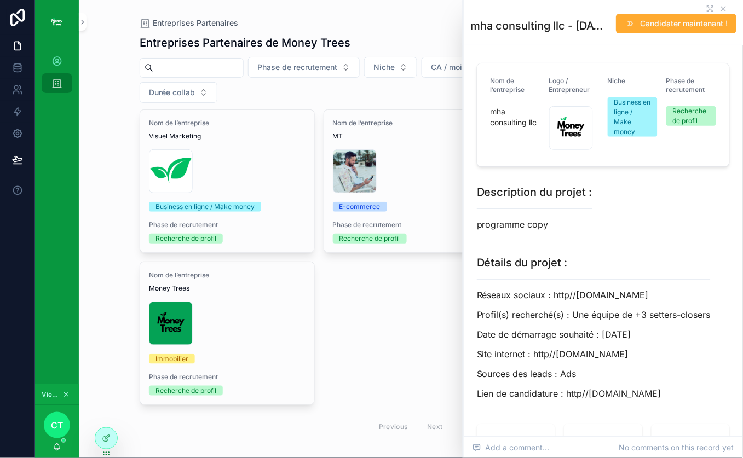
click at [415, 356] on div "Nom de l’entreprise Visuel Marketing Copie-de-Logo-Money-Trees-(2) .png Busines…" at bounding box center [411, 274] width 542 height 330
click at [0, 0] on icon at bounding box center [0, 0] width 0 height 0
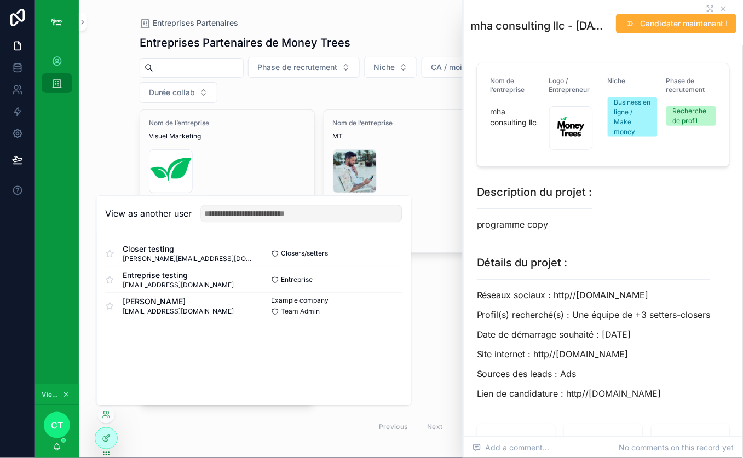
click at [0, 0] on button "Select" at bounding box center [0, 0] width 0 height 0
click at [727, 6] on icon "scrollable content" at bounding box center [722, 8] width 9 height 9
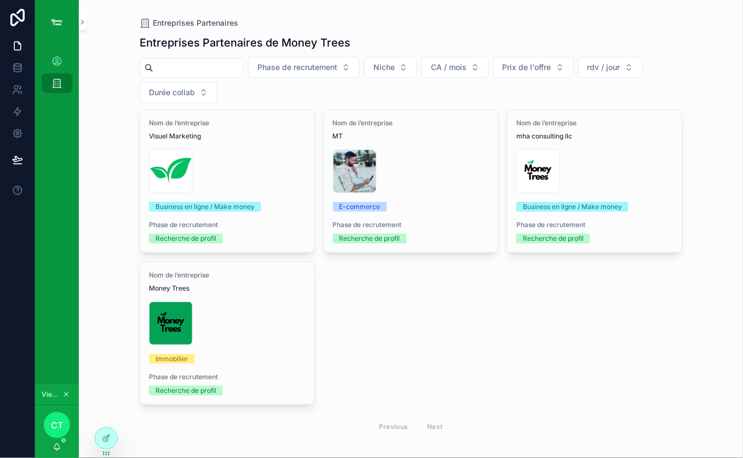
click at [0, 0] on icon at bounding box center [0, 0] width 0 height 0
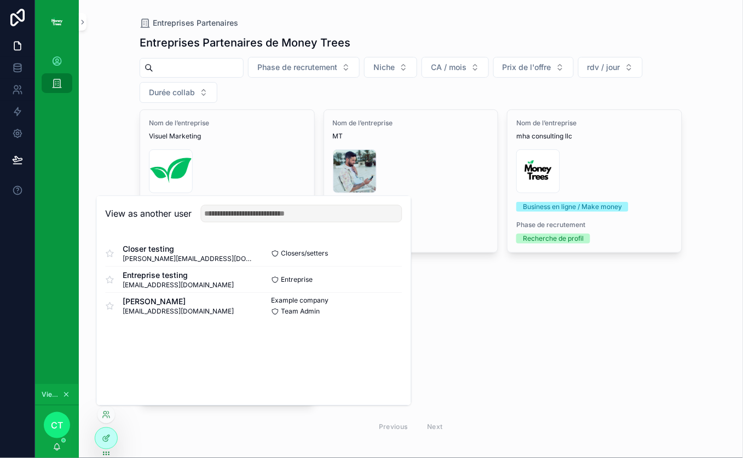
click at [0, 0] on button "Select" at bounding box center [0, 0] width 0 height 0
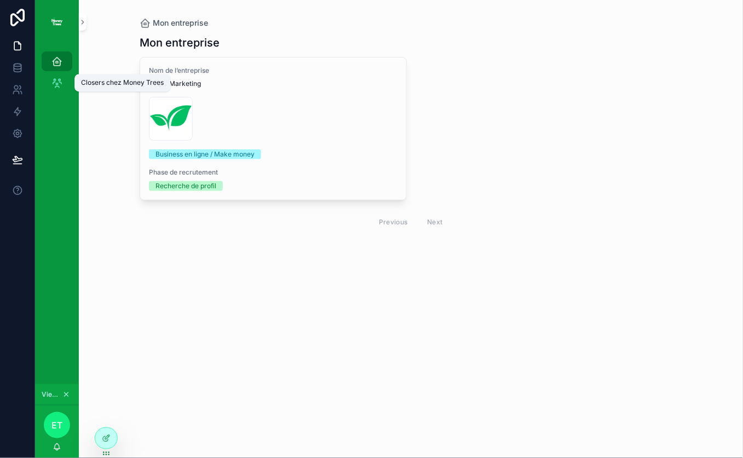
click at [48, 88] on div "Closers chez Money Trees" at bounding box center [57, 83] width 18 height 18
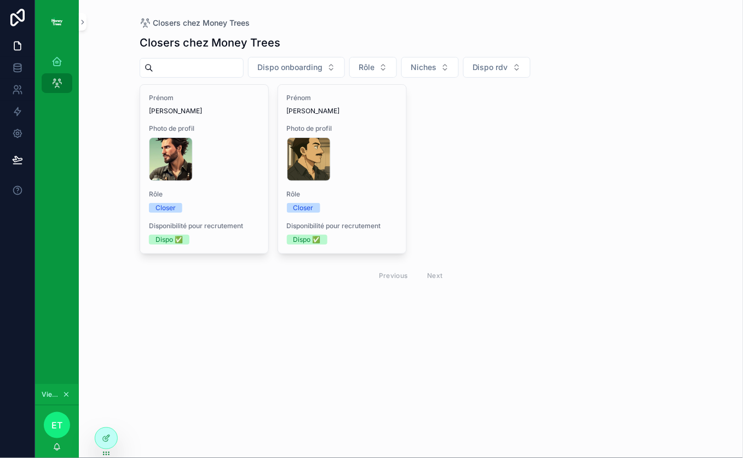
click at [377, 200] on div "Rôle Closer" at bounding box center [342, 201] width 111 height 23
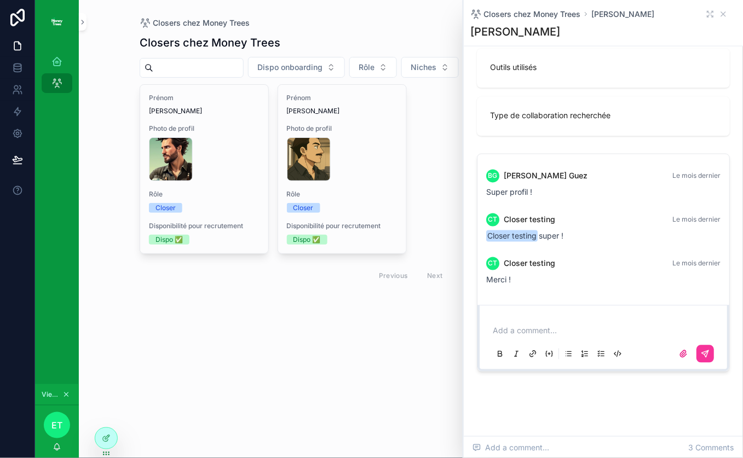
scroll to position [1278, 0]
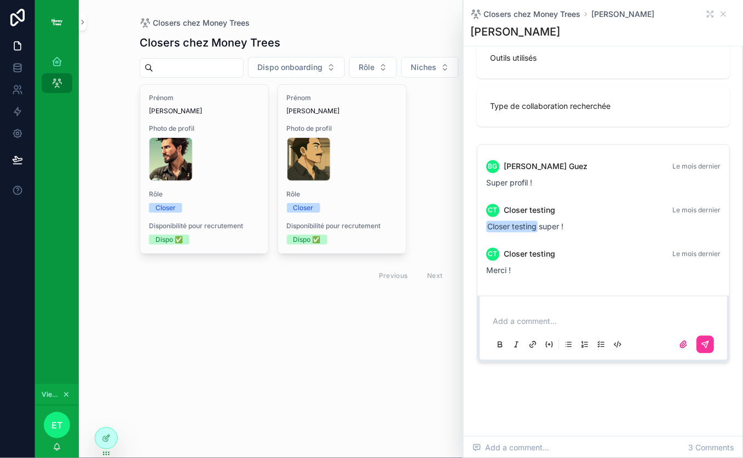
click at [544, 322] on p "scrollable content" at bounding box center [604, 321] width 225 height 11
click at [710, 347] on button "scrollable content" at bounding box center [705, 345] width 18 height 18
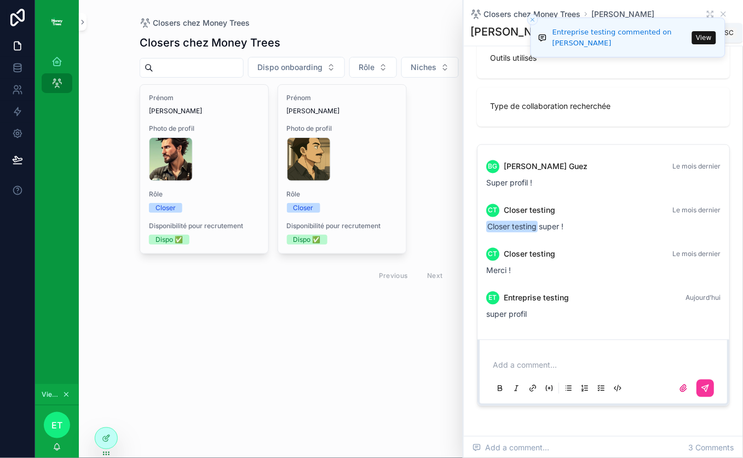
click at [726, 13] on icon "scrollable content" at bounding box center [722, 14] width 9 height 9
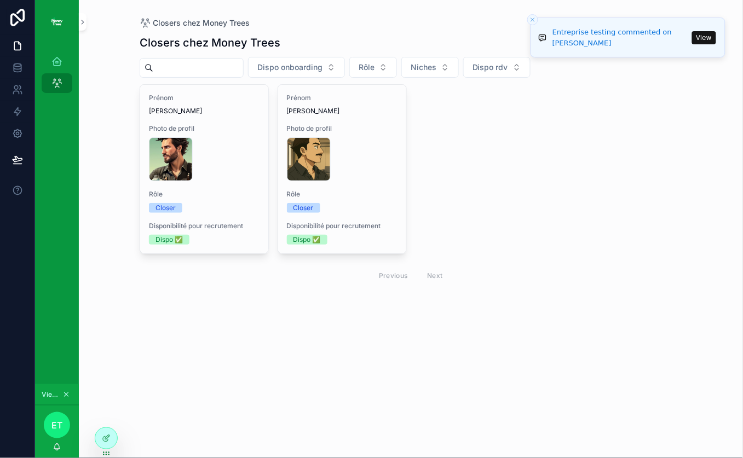
click at [0, 0] on div at bounding box center [0, 0] width 0 height 0
click at [0, 0] on icon at bounding box center [0, 0] width 0 height 0
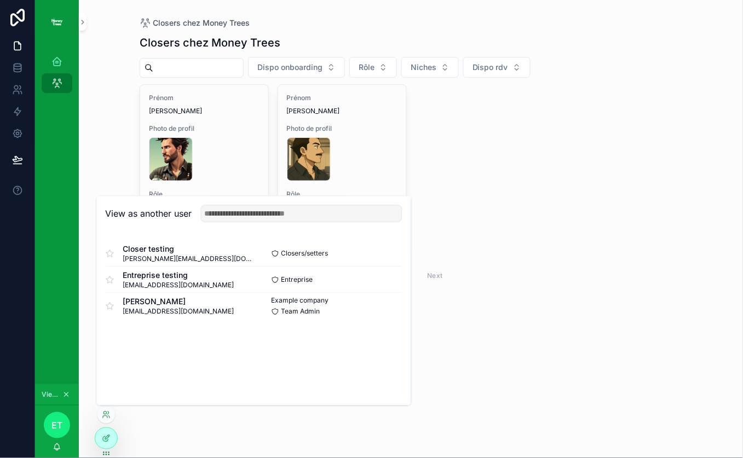
click at [0, 0] on button "Select" at bounding box center [0, 0] width 0 height 0
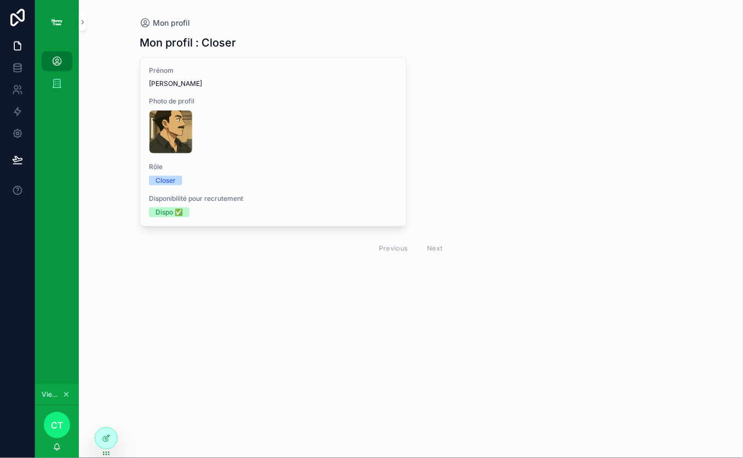
click at [371, 120] on div "FF60B1FA-F545-4B6B-B3BE-B11FDBC3E76C .PNG" at bounding box center [273, 132] width 248 height 44
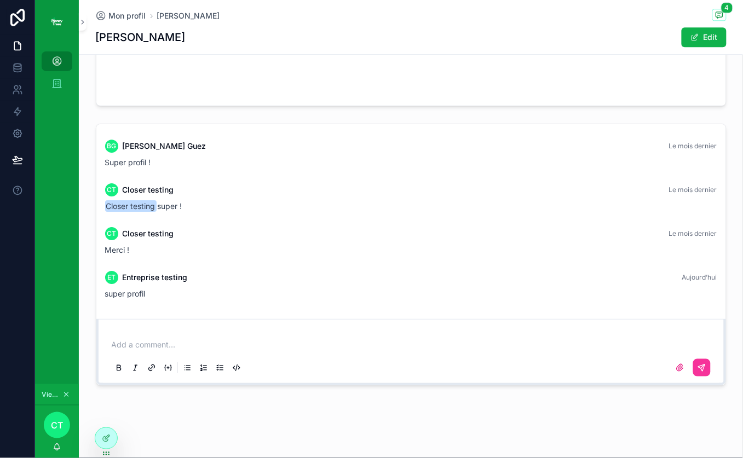
scroll to position [1608, 0]
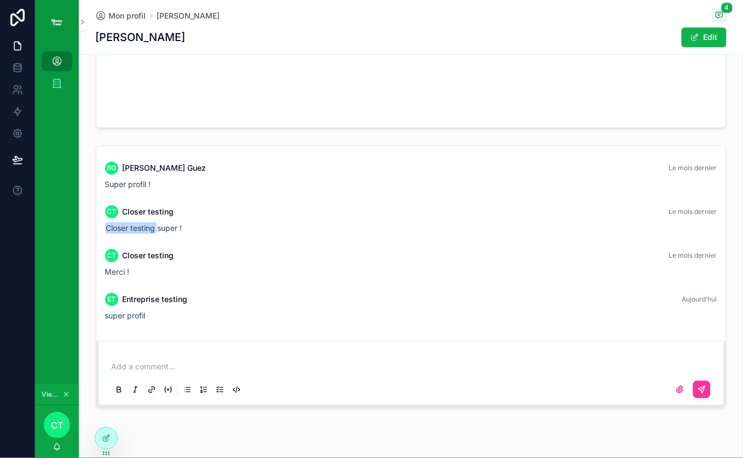
click at [218, 359] on div "Add a comment..." at bounding box center [410, 378] width 603 height 46
click at [163, 361] on p "scrollable content" at bounding box center [413, 366] width 603 height 11
drag, startPoint x: 149, startPoint y: 297, endPoint x: 183, endPoint y: 297, distance: 33.9
click at [177, 297] on span "Entreprise testing" at bounding box center [155, 299] width 65 height 11
drag, startPoint x: 184, startPoint y: 297, endPoint x: 216, endPoint y: 300, distance: 31.9
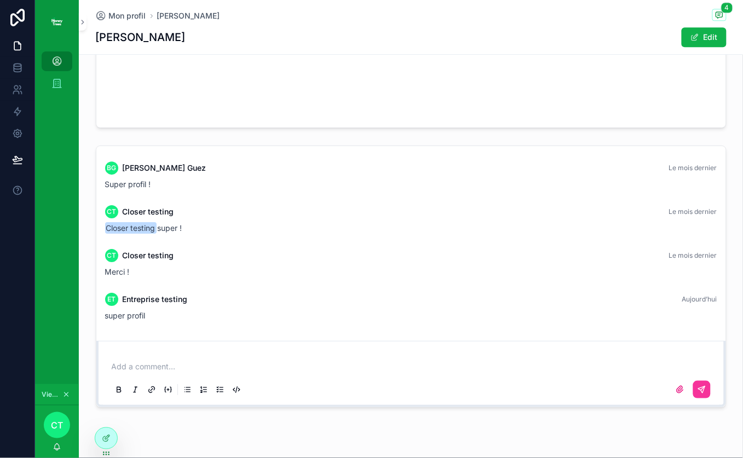
click at [186, 297] on span "Entreprise testing" at bounding box center [155, 299] width 65 height 11
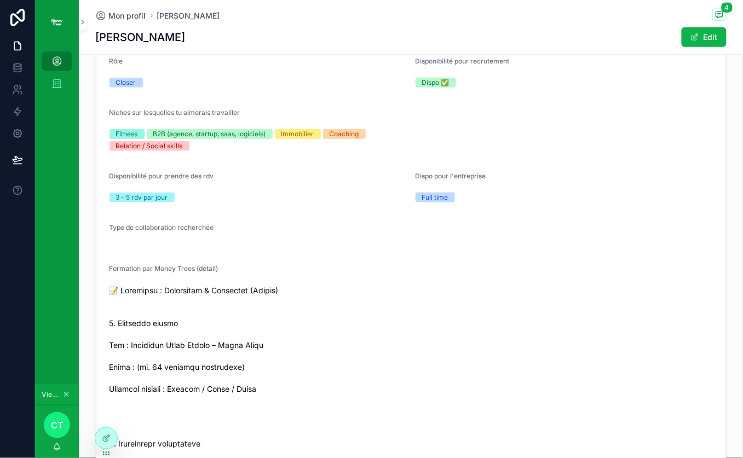
scroll to position [0, 0]
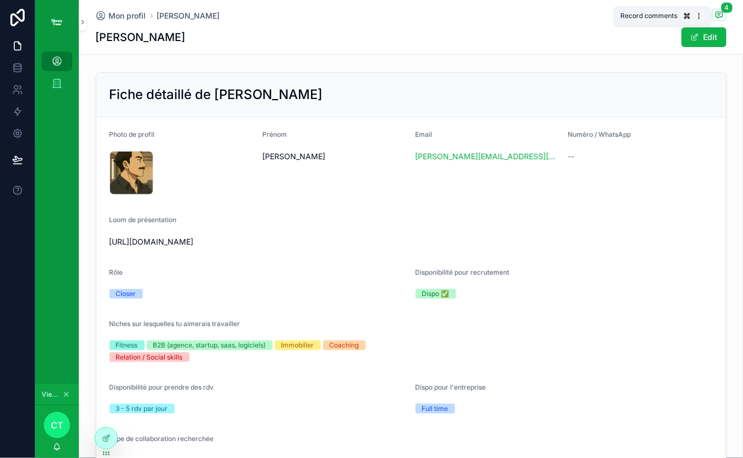
click at [723, 13] on span "4" at bounding box center [727, 7] width 12 height 11
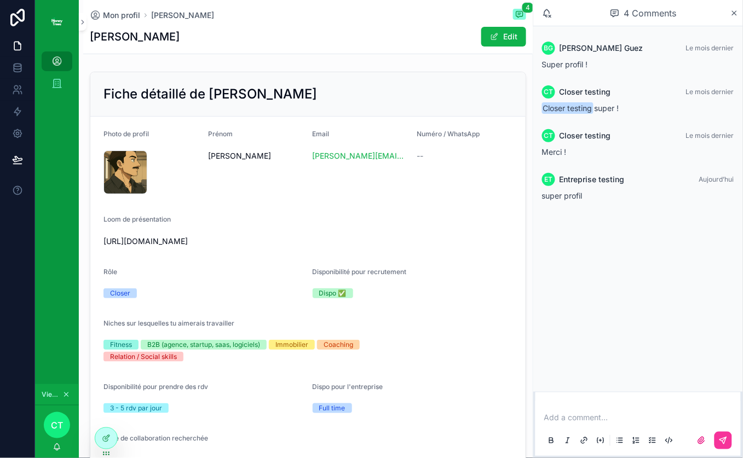
click at [738, 15] on icon "scrollable content" at bounding box center [734, 13] width 8 height 9
